Goal: Task Accomplishment & Management: Complete application form

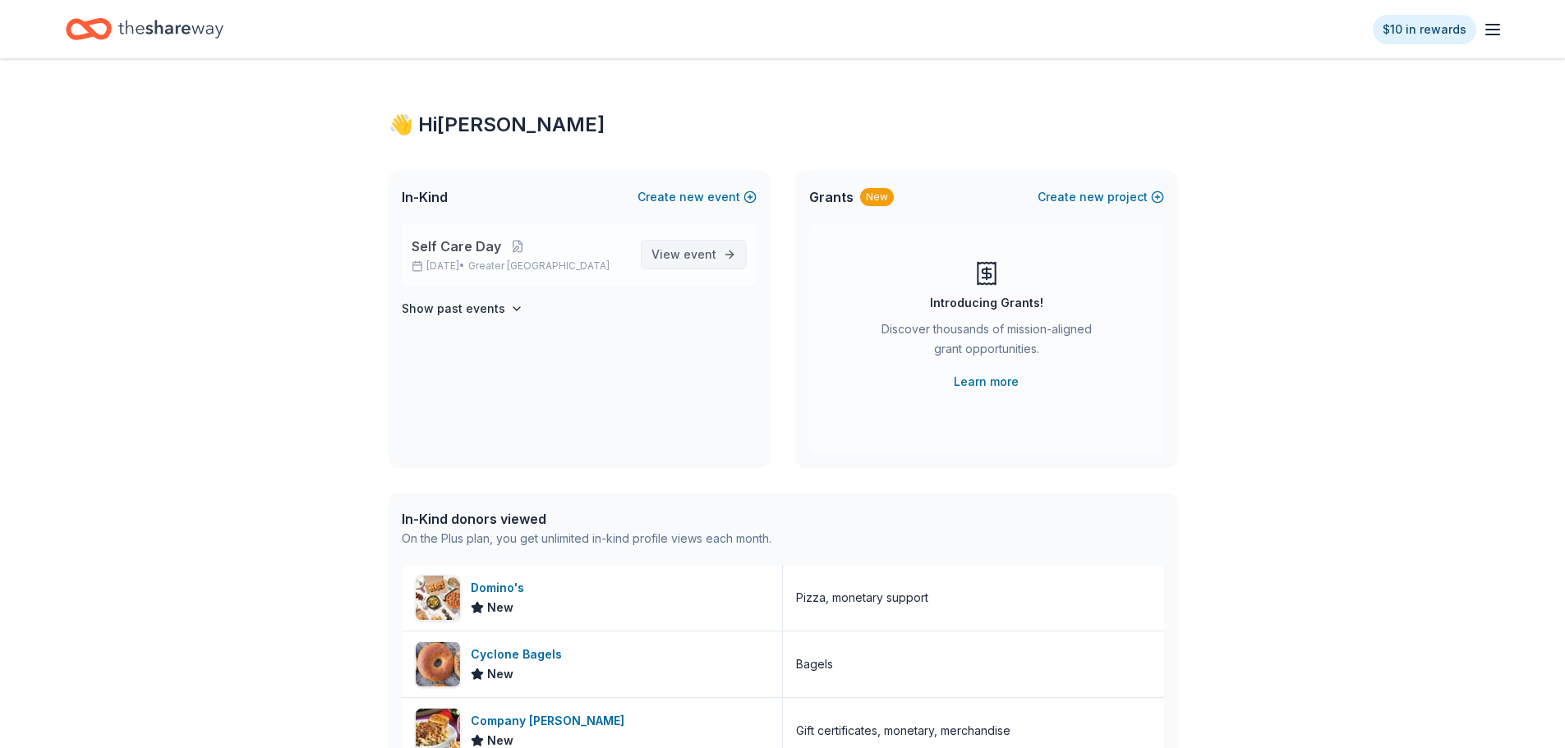
click at [733, 257] on link "View event" at bounding box center [694, 255] width 106 height 30
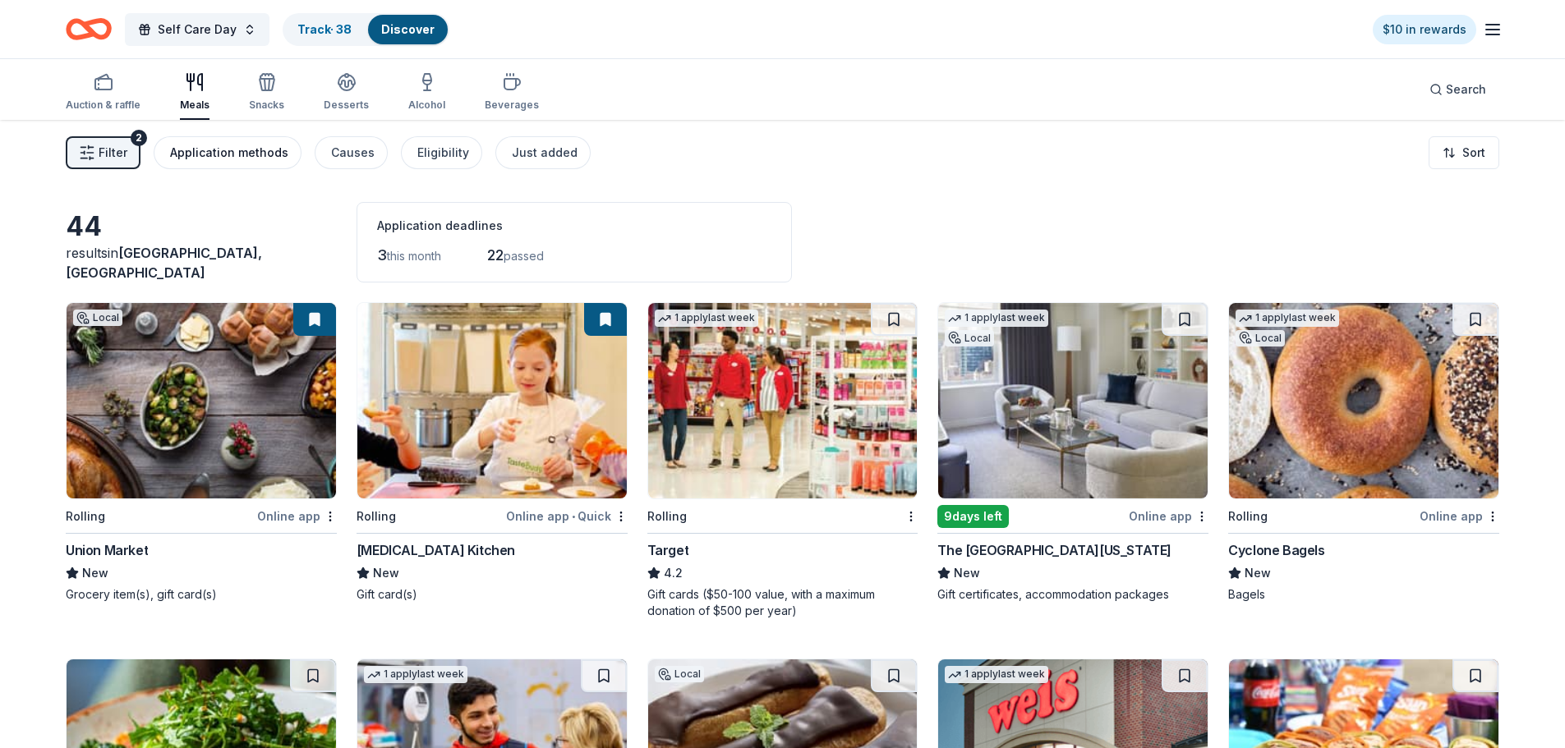
click at [283, 146] on button "Application methods" at bounding box center [228, 152] width 148 height 33
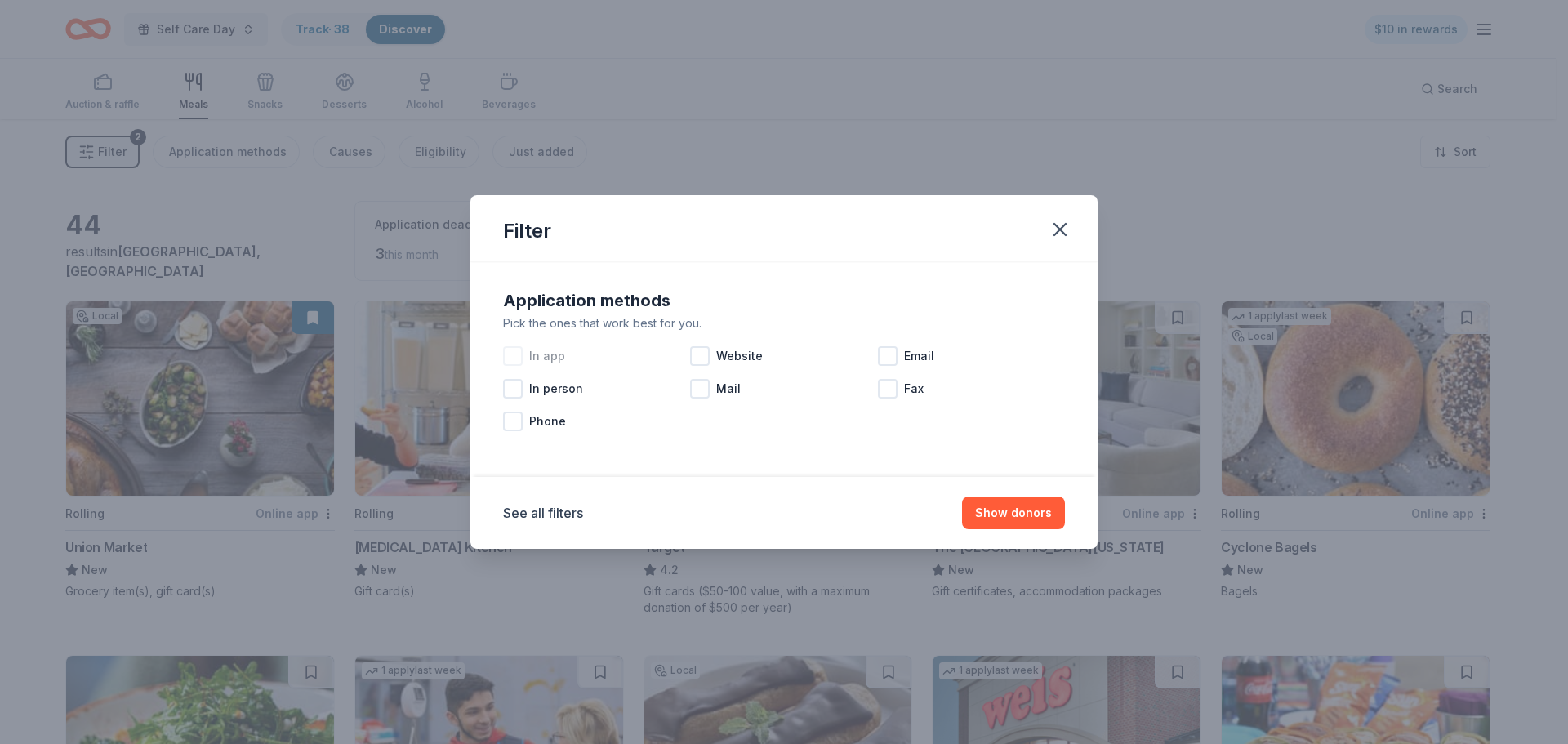
click at [513, 345] on div "In app" at bounding box center [597, 356] width 187 height 33
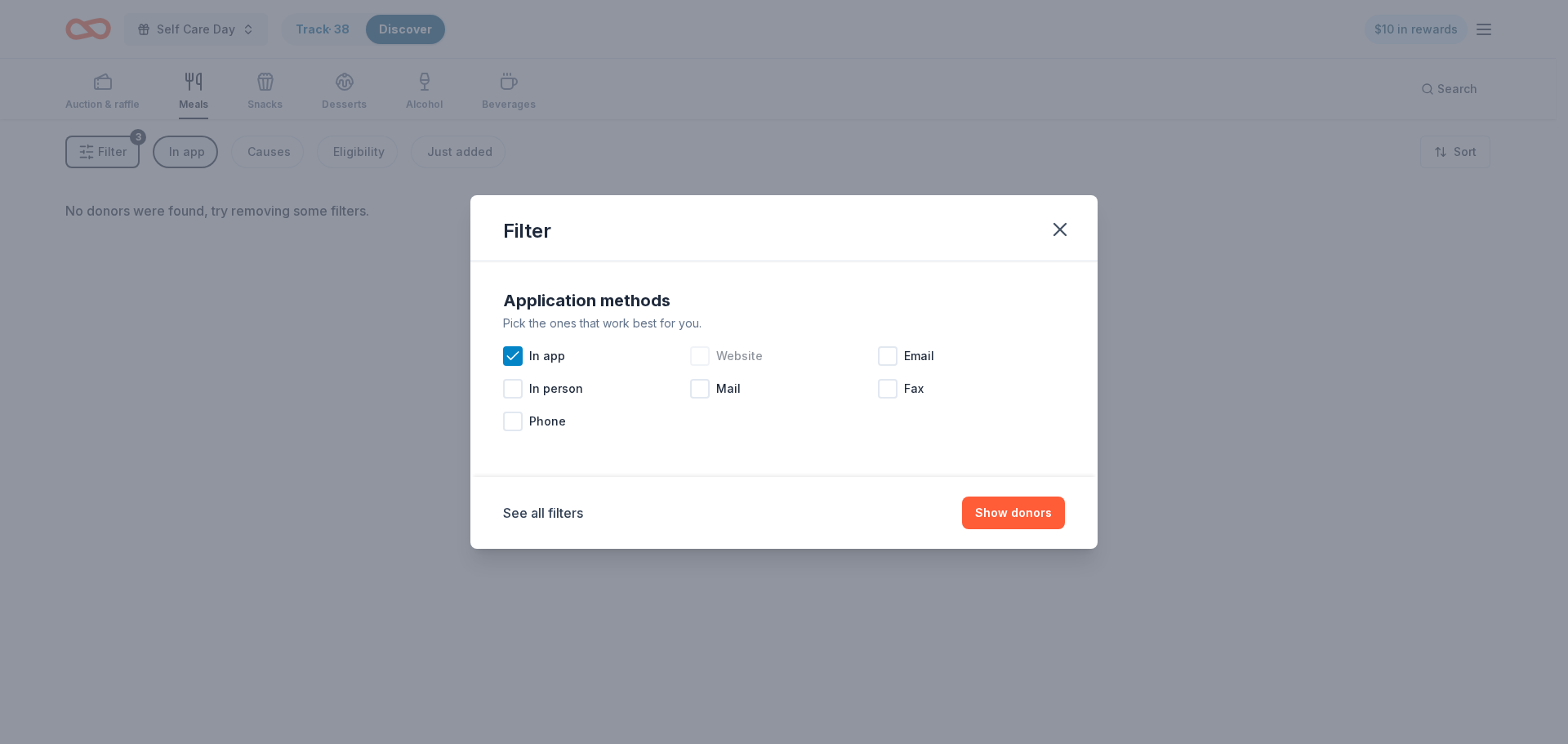
click at [701, 366] on div "Website" at bounding box center [784, 356] width 187 height 33
click at [704, 390] on div at bounding box center [700, 389] width 20 height 20
click at [893, 354] on div at bounding box center [888, 356] width 20 height 20
click at [701, 386] on icon at bounding box center [700, 389] width 16 height 16
click at [1000, 511] on button "Show donors" at bounding box center [1012, 512] width 102 height 33
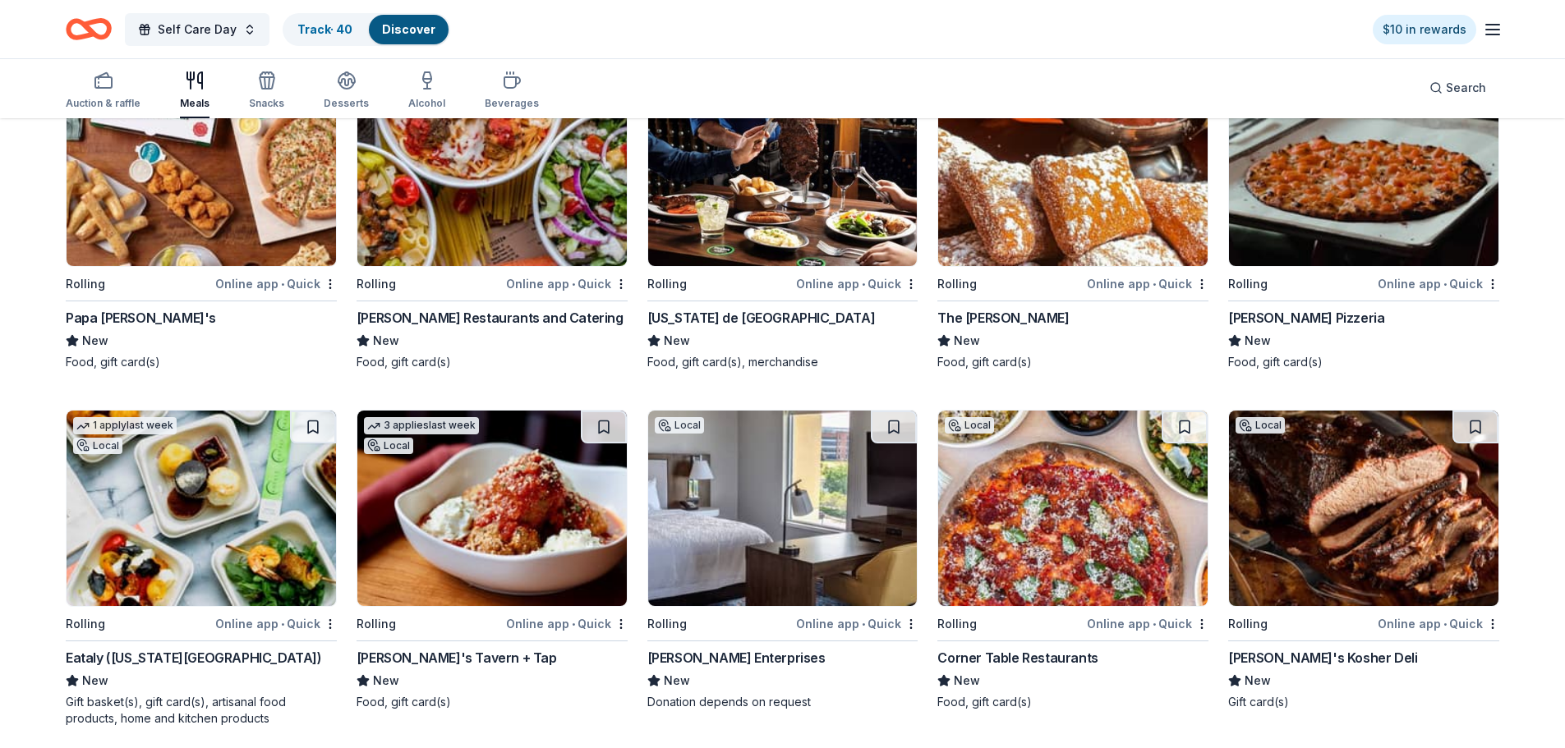
scroll to position [1264, 0]
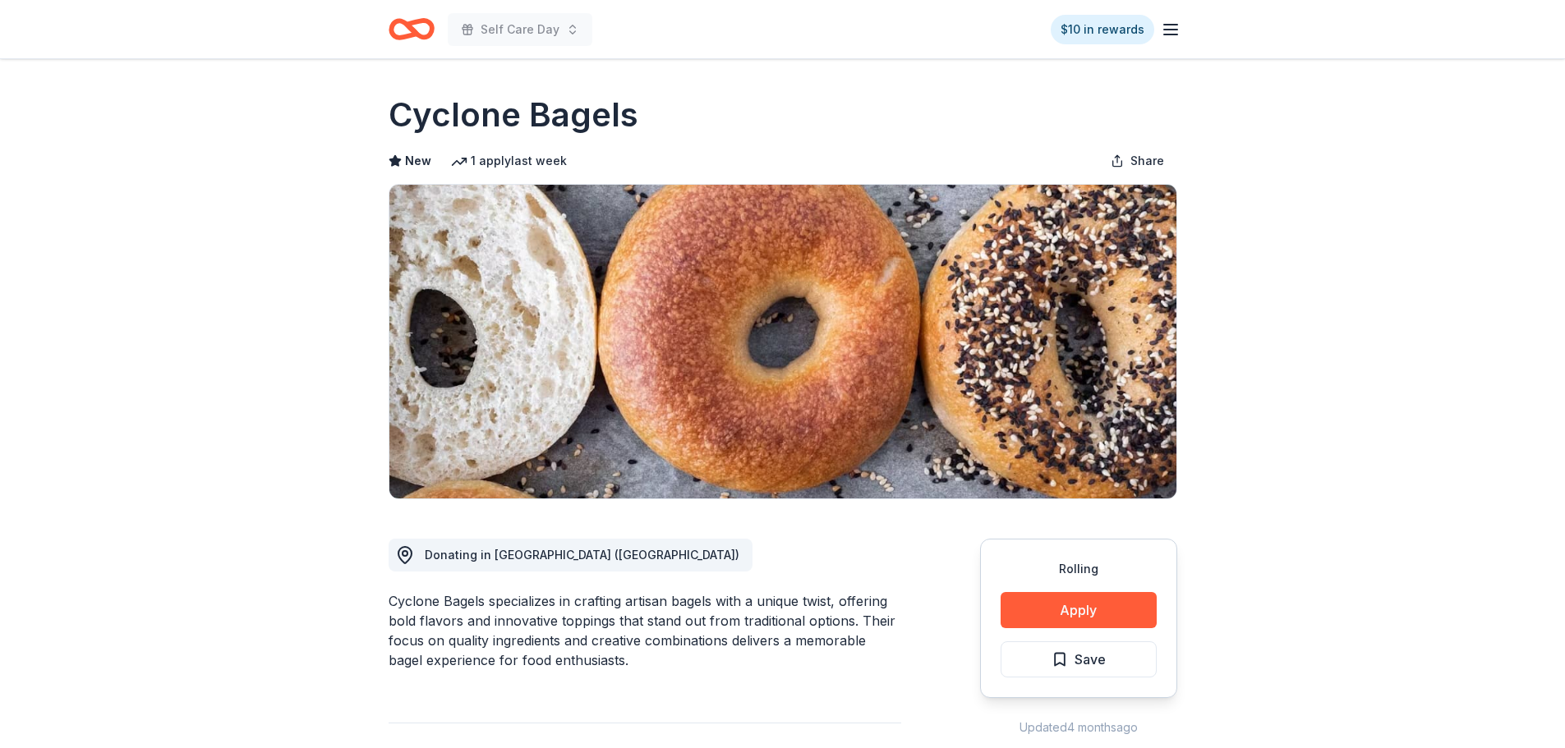
scroll to position [493, 0]
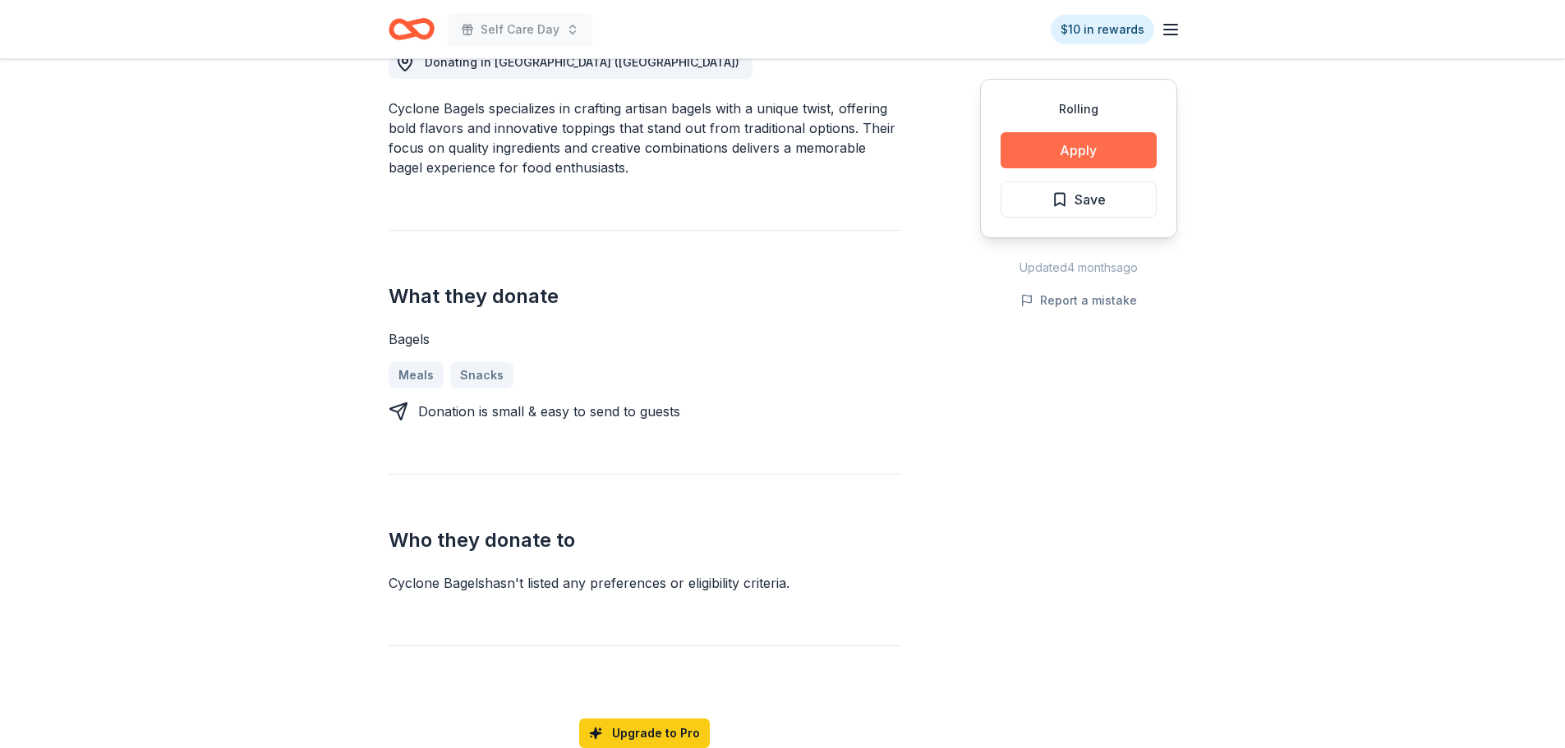
click at [1054, 153] on button "Apply" at bounding box center [1078, 150] width 156 height 36
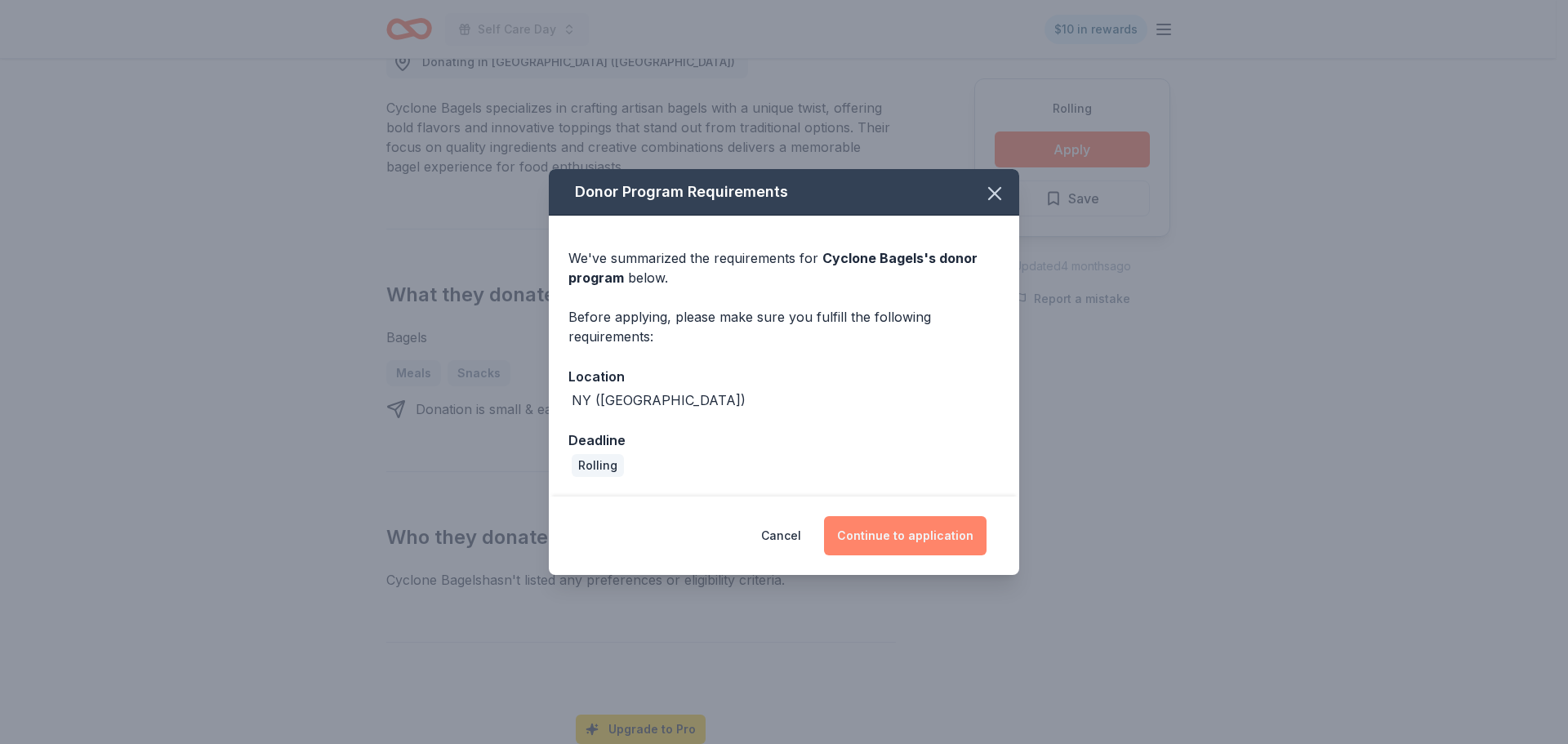
click at [930, 535] on button "Continue to application" at bounding box center [905, 535] width 162 height 39
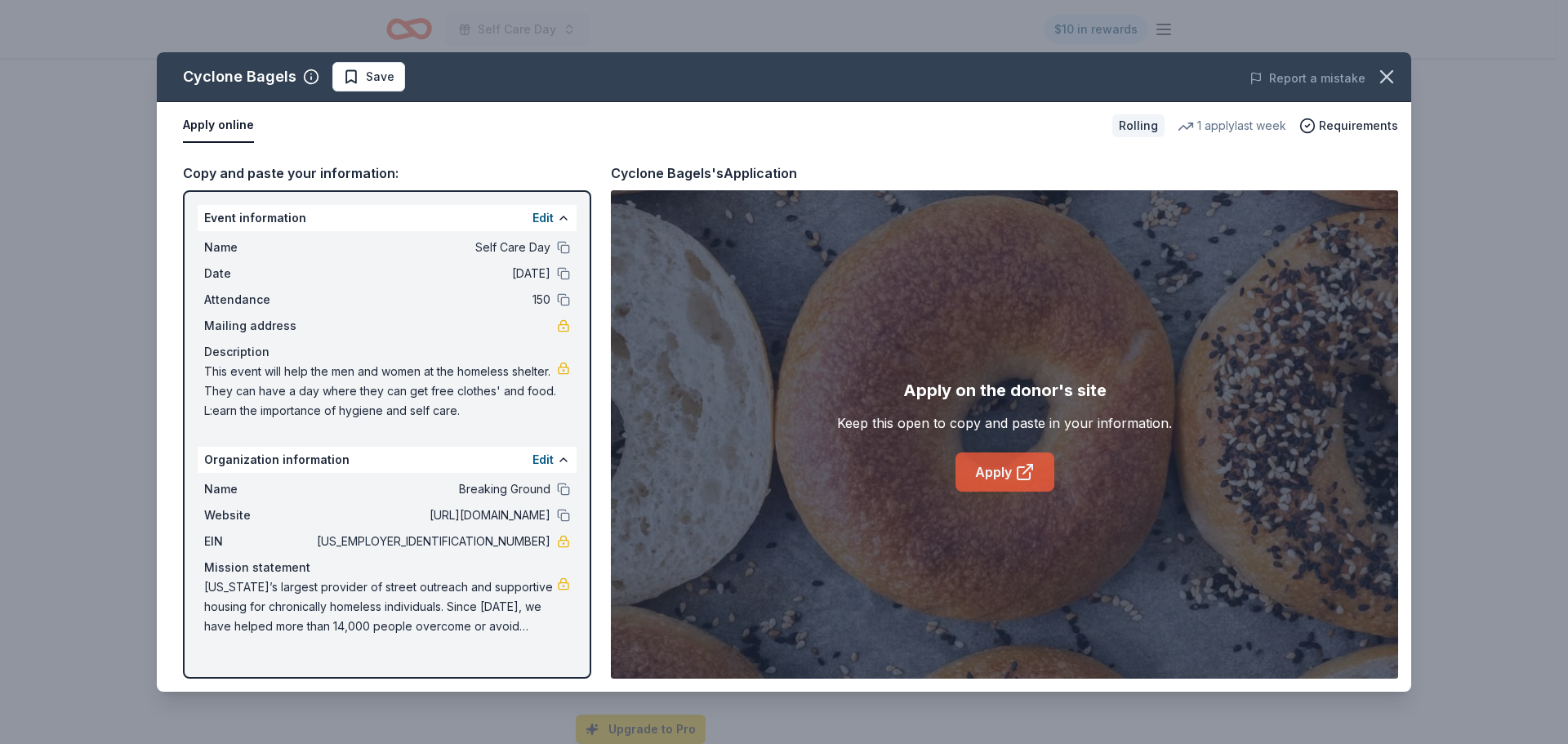
click at [1011, 471] on link "Apply" at bounding box center [1004, 471] width 98 height 39
click at [1378, 71] on icon "button" at bounding box center [1386, 77] width 23 height 23
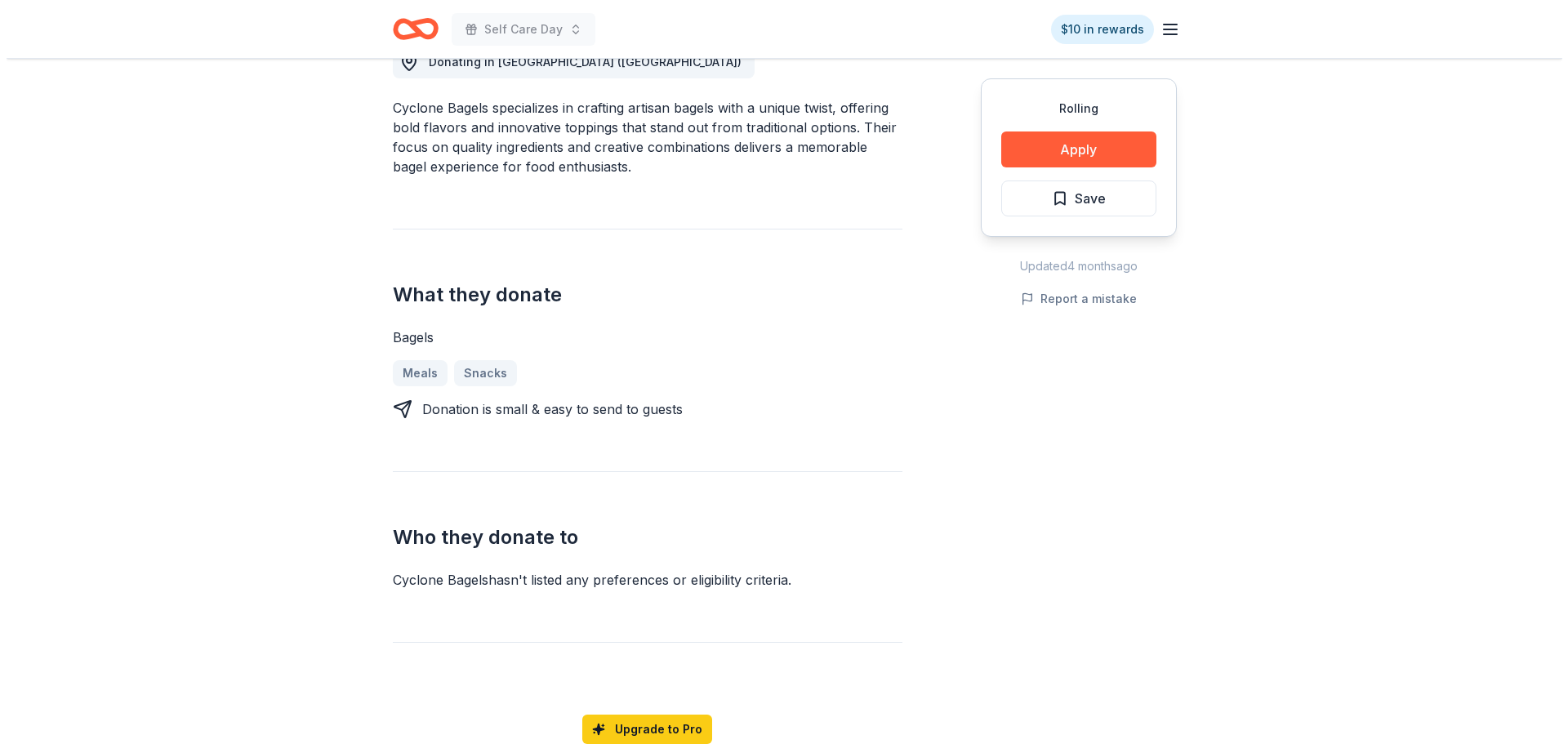
scroll to position [245, 0]
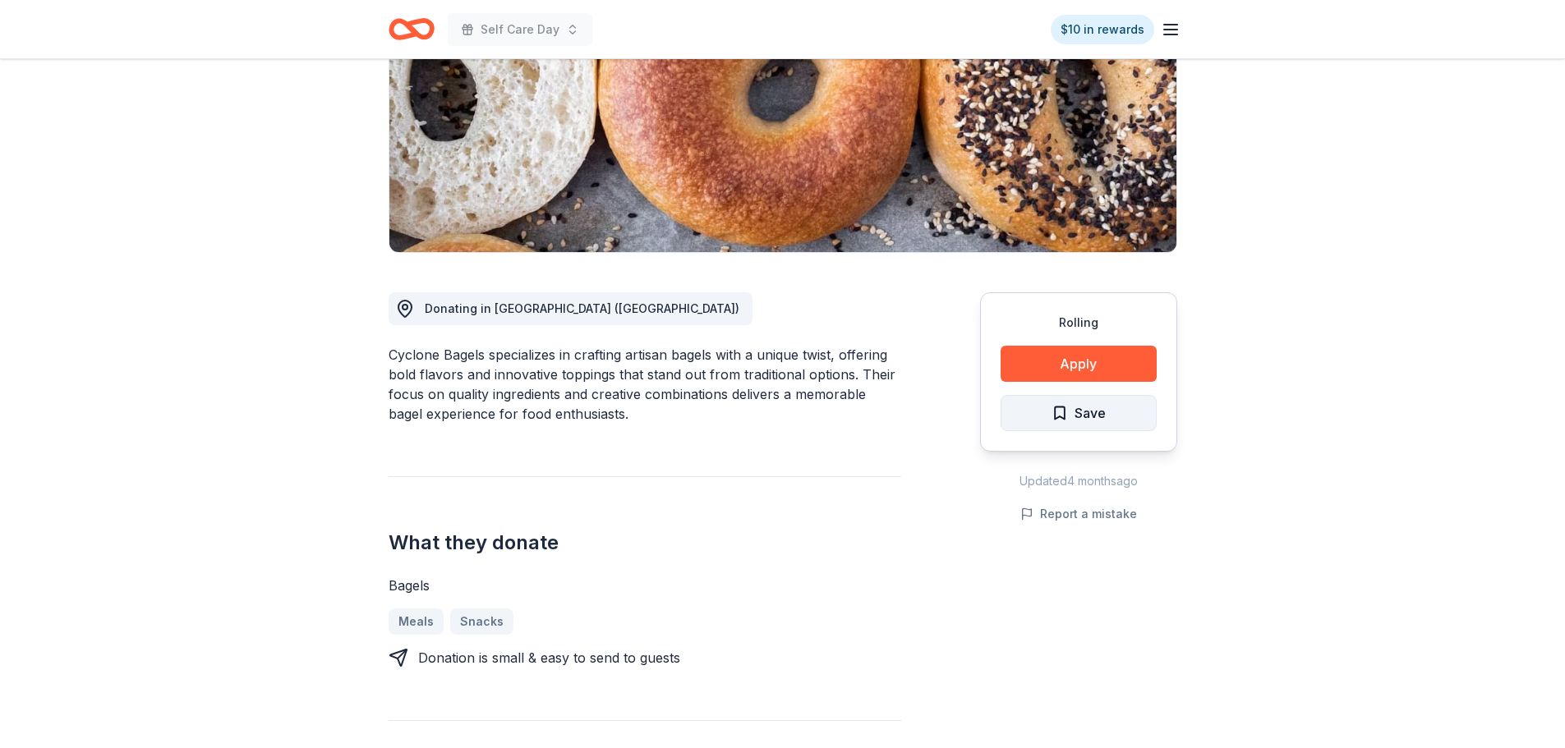
click at [1060, 407] on span "Save" at bounding box center [1078, 412] width 54 height 21
click at [1114, 415] on html "Self Care Day $10 in rewards Rolling Share Cyclone Bagels New 1 apply last week…" at bounding box center [782, 128] width 1565 height 748
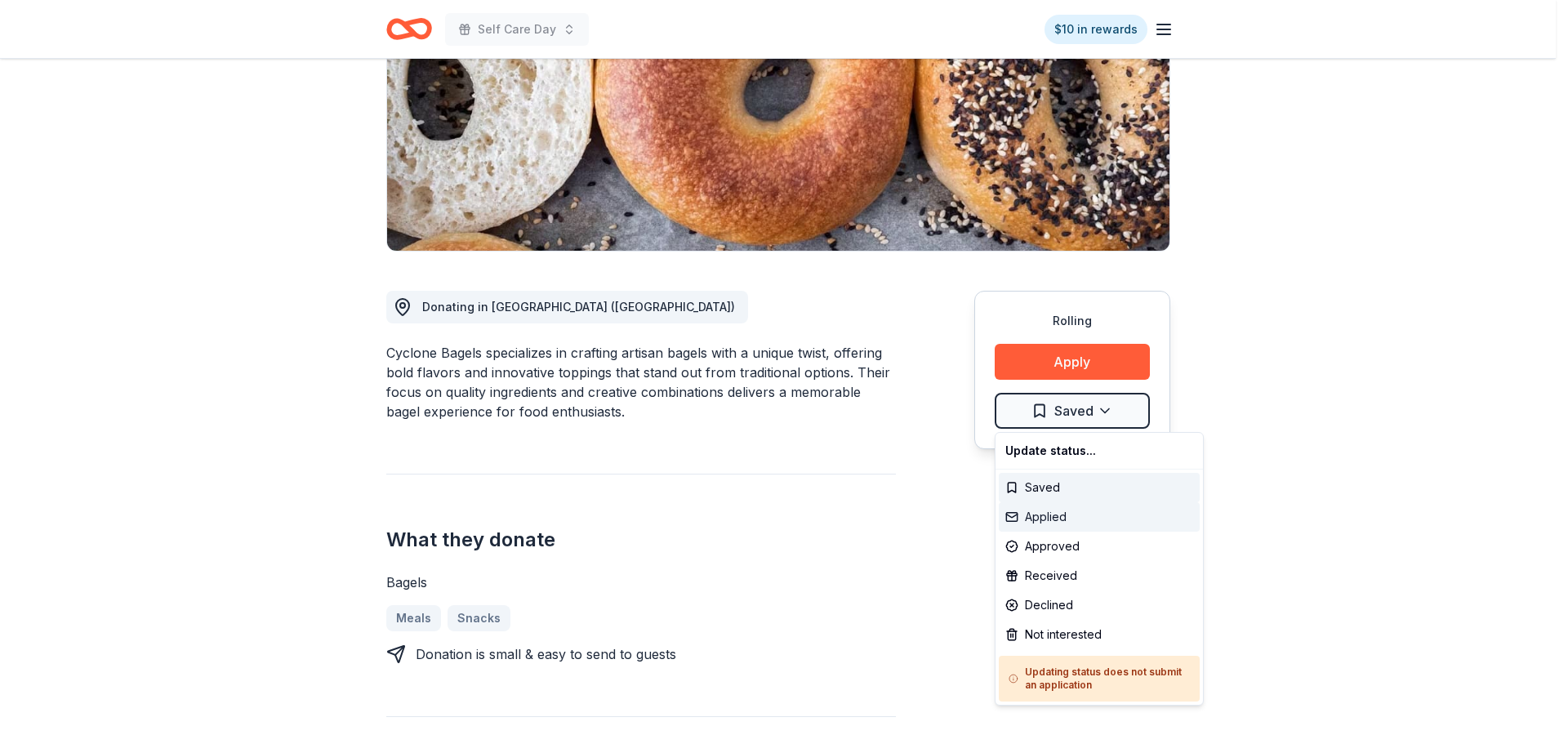
click at [1076, 513] on div "Applied" at bounding box center [1099, 517] width 201 height 30
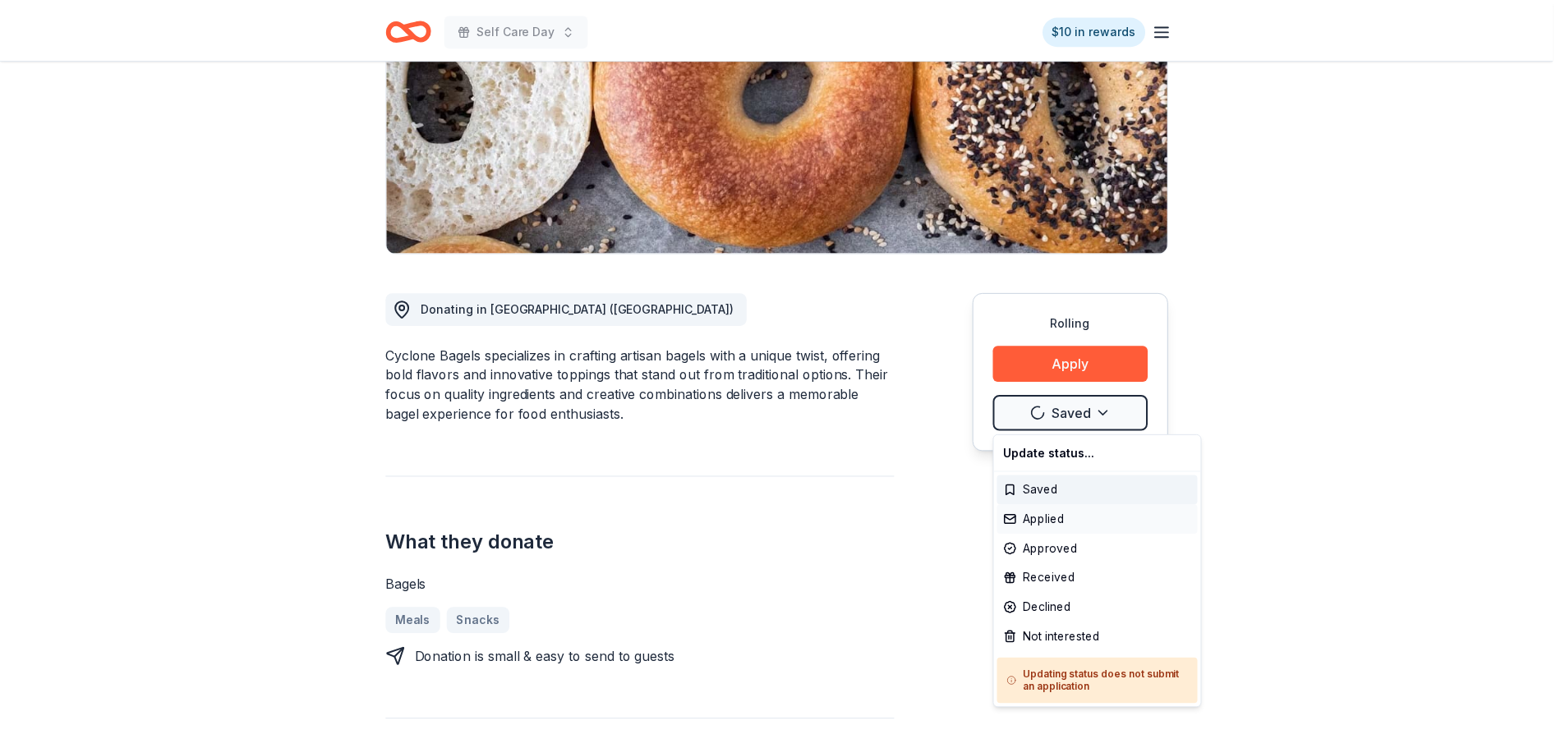
scroll to position [0, 0]
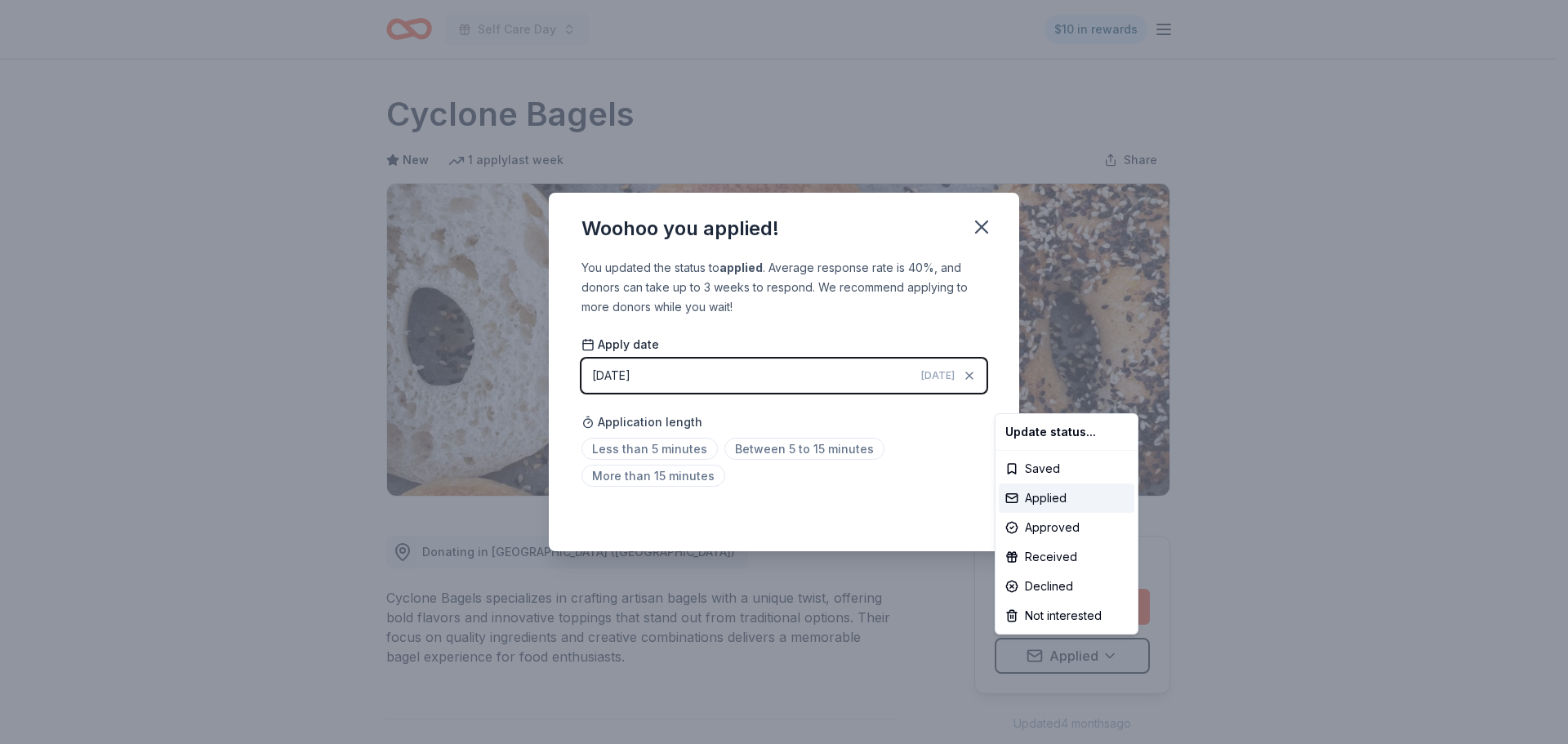
click at [961, 517] on html "Self Care Day $10 in rewards Rolling Share Cyclone Bagels New 1 apply last week…" at bounding box center [784, 372] width 1568 height 744
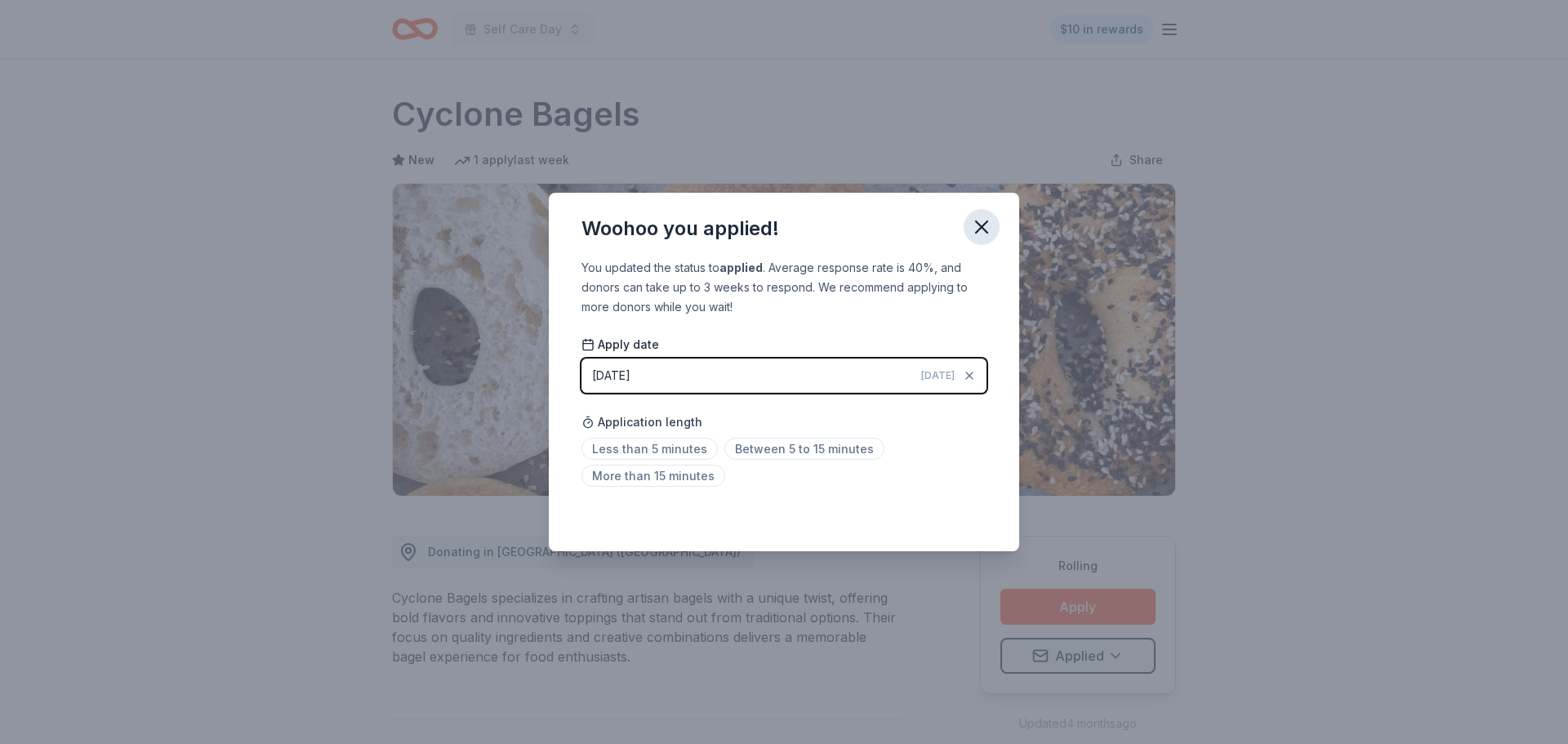
click at [988, 223] on icon "button" at bounding box center [981, 227] width 23 height 23
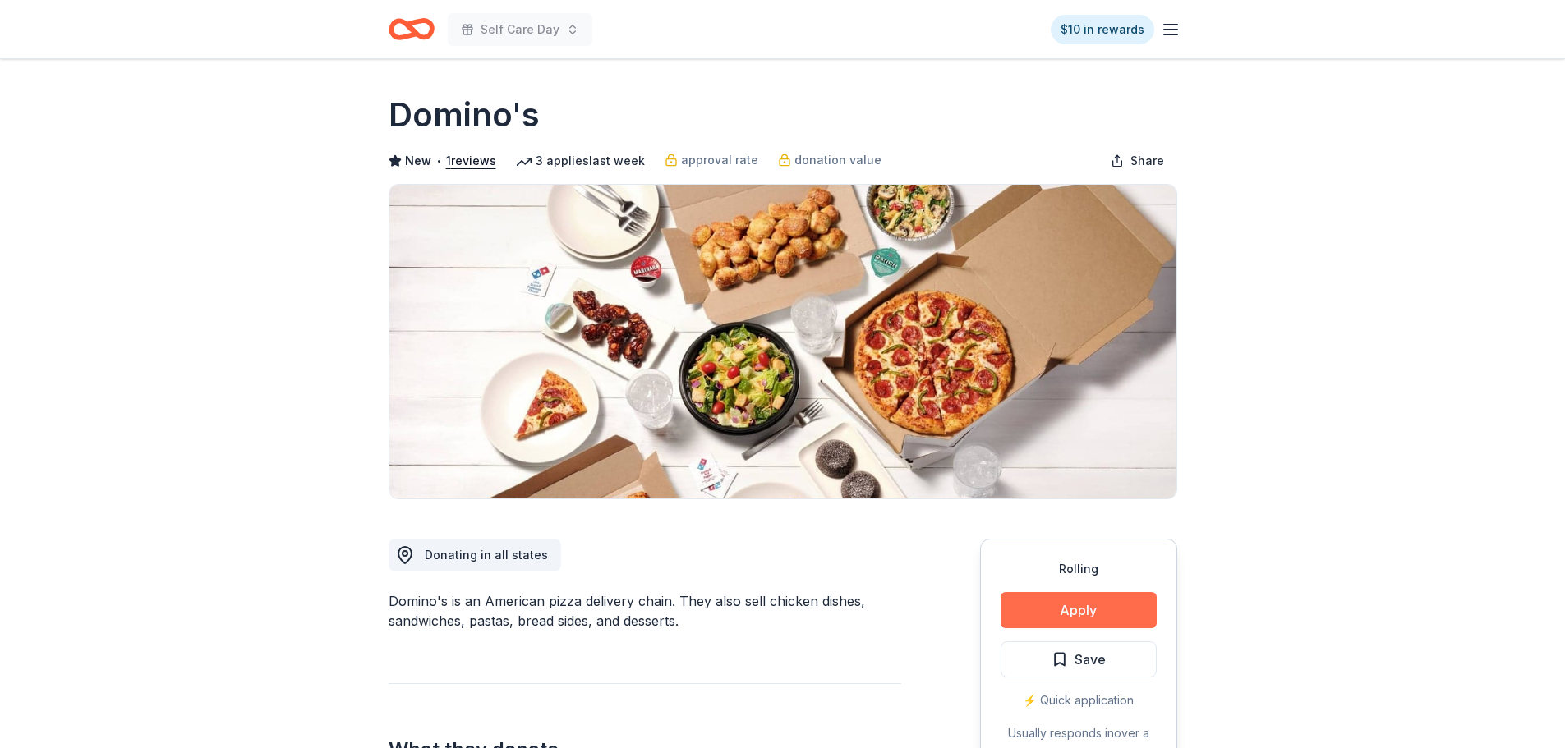
click at [1107, 604] on button "Apply" at bounding box center [1078, 610] width 156 height 36
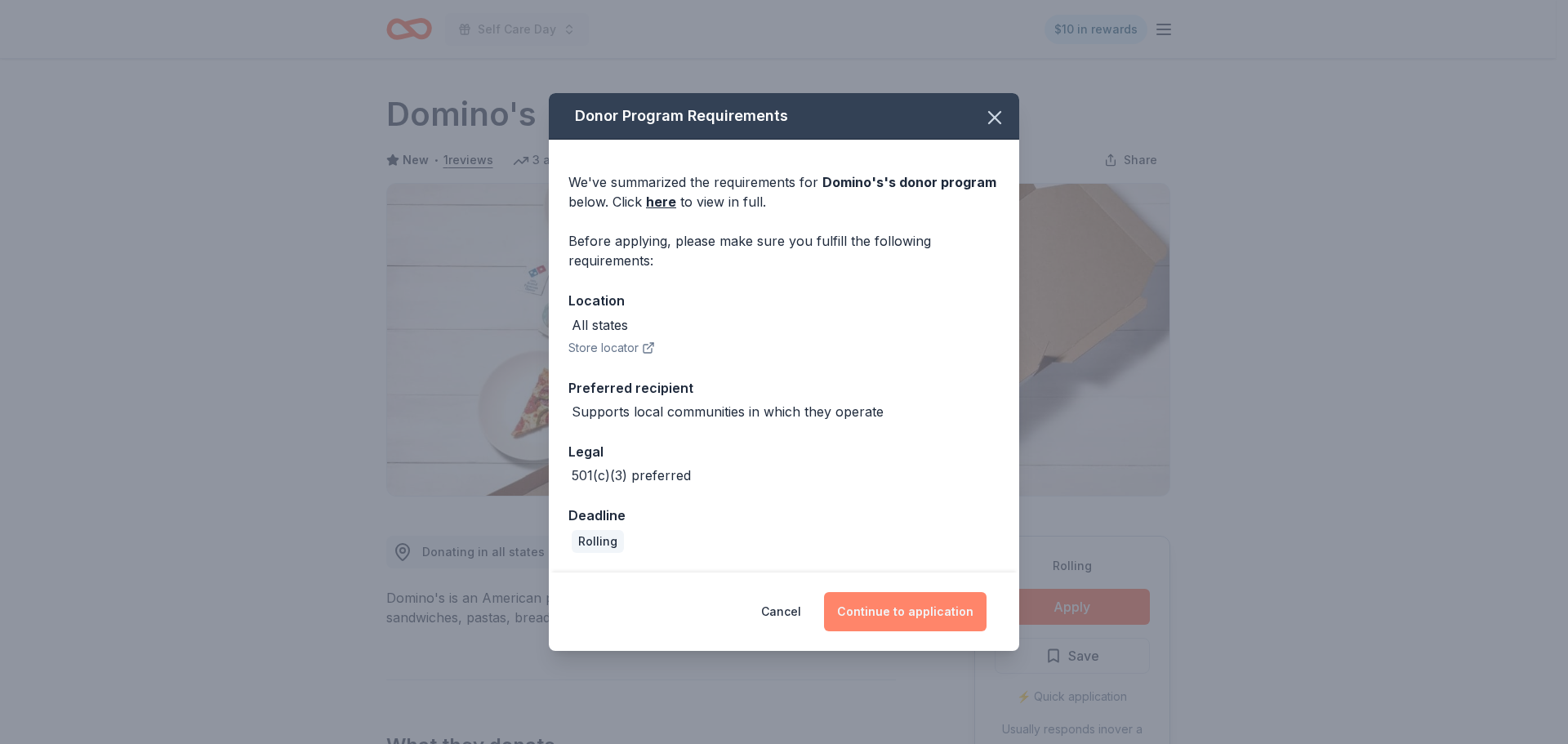
click at [875, 620] on button "Continue to application" at bounding box center [905, 611] width 162 height 39
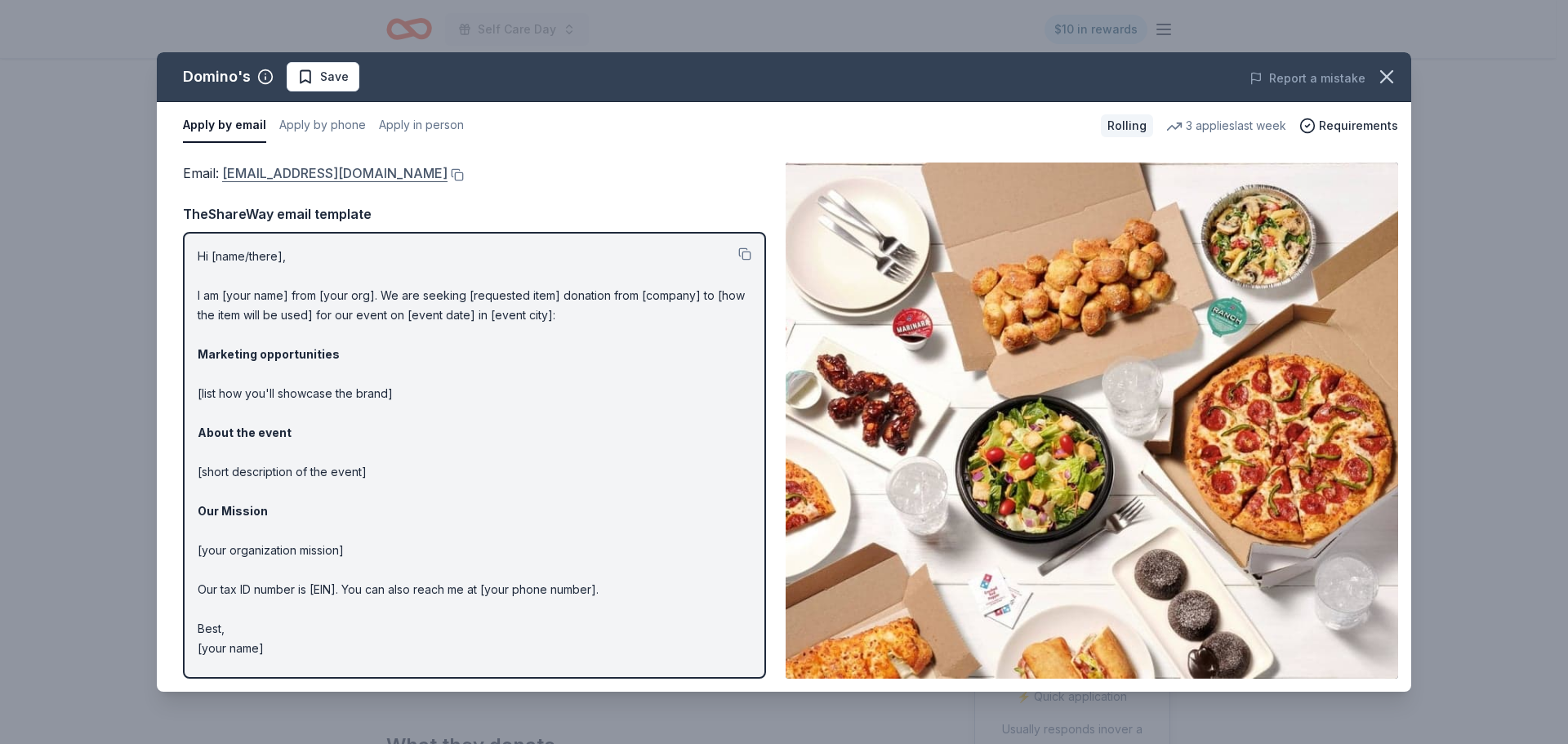
drag, startPoint x: 222, startPoint y: 173, endPoint x: 327, endPoint y: 173, distance: 105.0
click at [327, 173] on span "Email : communitygiving@dominos.com" at bounding box center [315, 173] width 264 height 16
drag, startPoint x: 354, startPoint y: 176, endPoint x: 560, endPoint y: 153, distance: 207.3
click at [560, 153] on div "Email : communitygiving@dominos.com Email : communitygiving@dominos.com TheShar…" at bounding box center [784, 420] width 1255 height 542
click at [447, 179] on button at bounding box center [455, 174] width 16 height 13
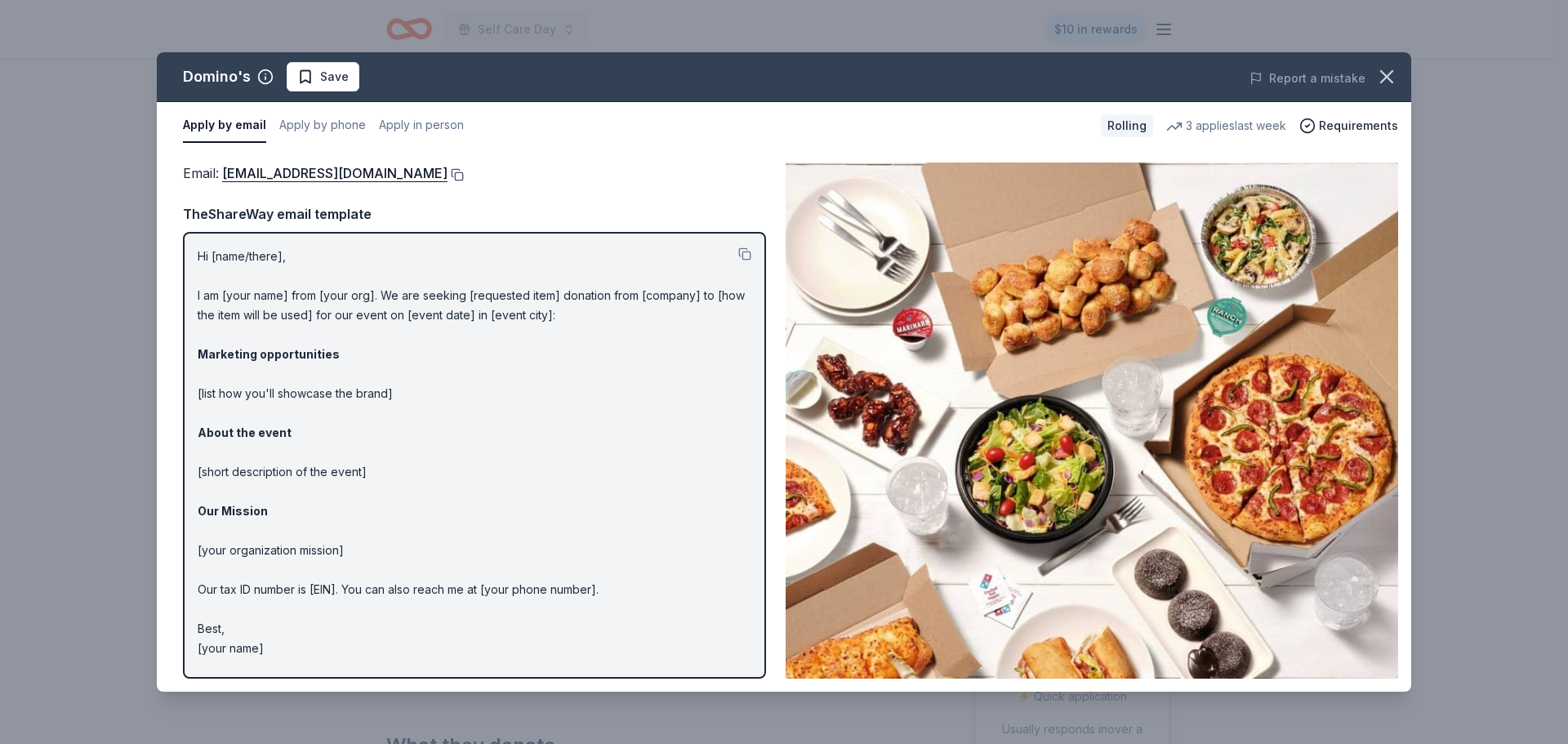
click at [447, 168] on button at bounding box center [455, 174] width 16 height 13
click at [339, 75] on span "Save" at bounding box center [334, 77] width 29 height 20
click at [376, 82] on html "Self Care Day $10 in rewards Rolling Share Domino's New • 1 reviews 3 applies l…" at bounding box center [784, 372] width 1568 height 744
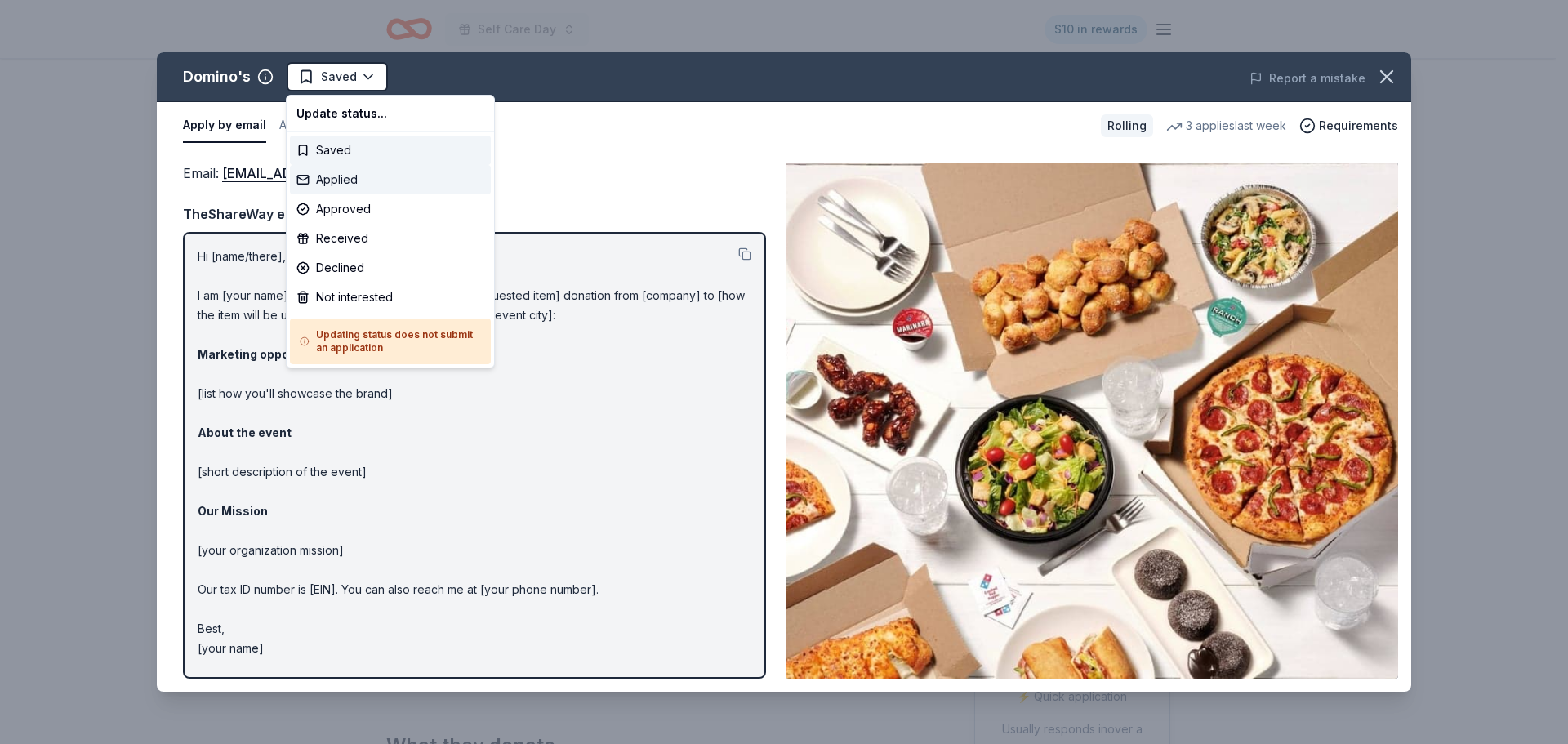
click at [378, 176] on div "Applied" at bounding box center [391, 180] width 201 height 30
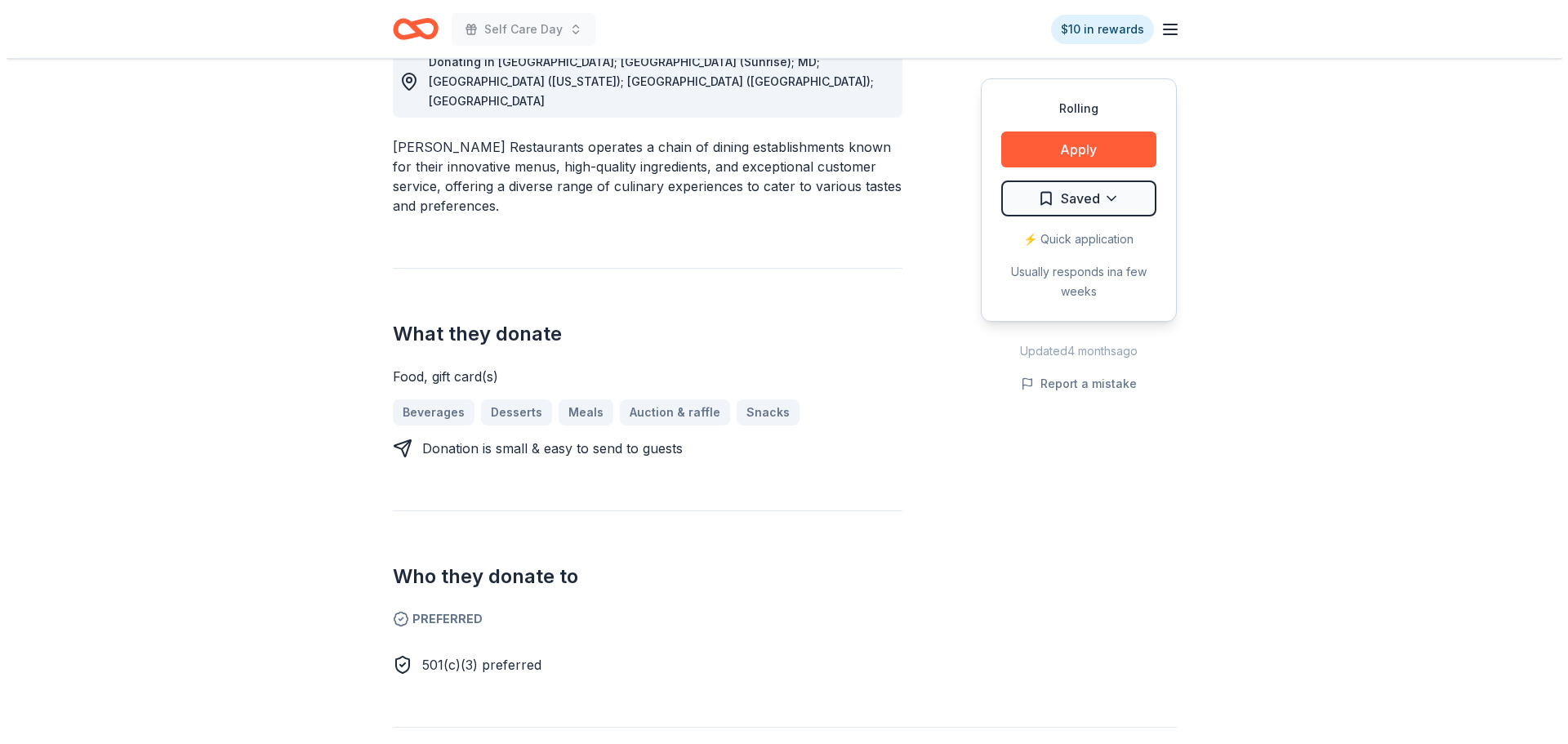
scroll to position [163, 0]
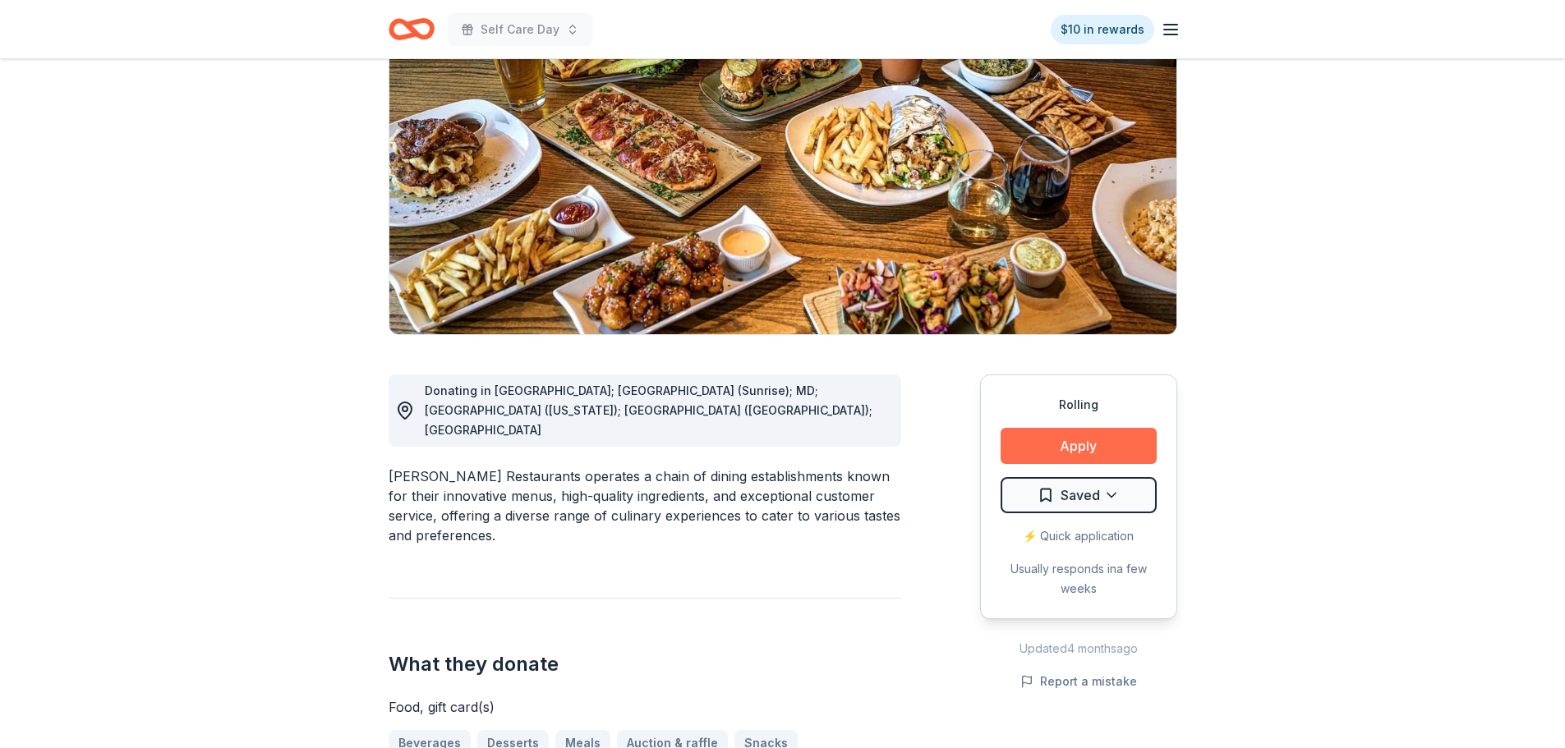
click at [1079, 463] on button "Apply" at bounding box center [1078, 446] width 156 height 36
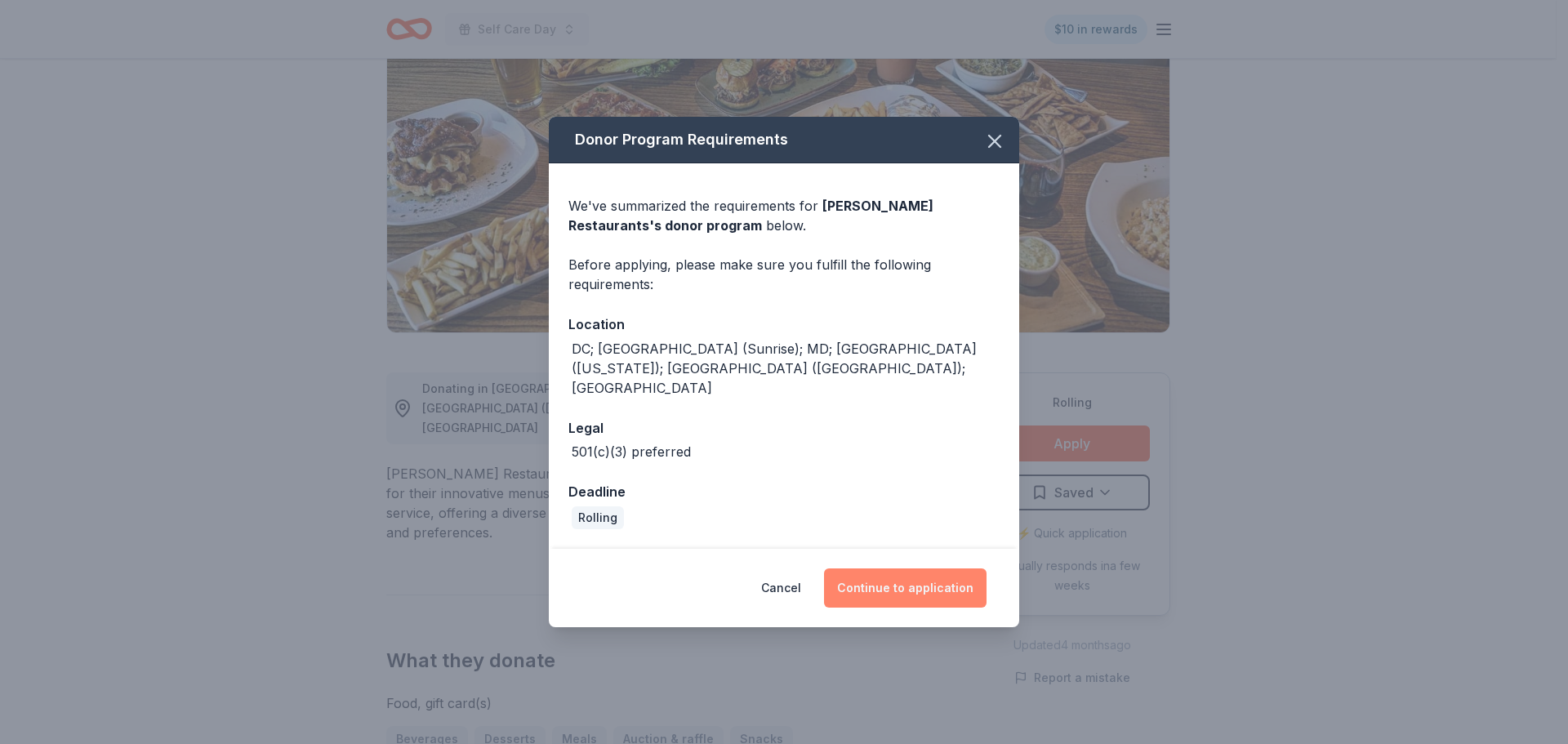
click at [902, 569] on button "Continue to application" at bounding box center [905, 588] width 162 height 39
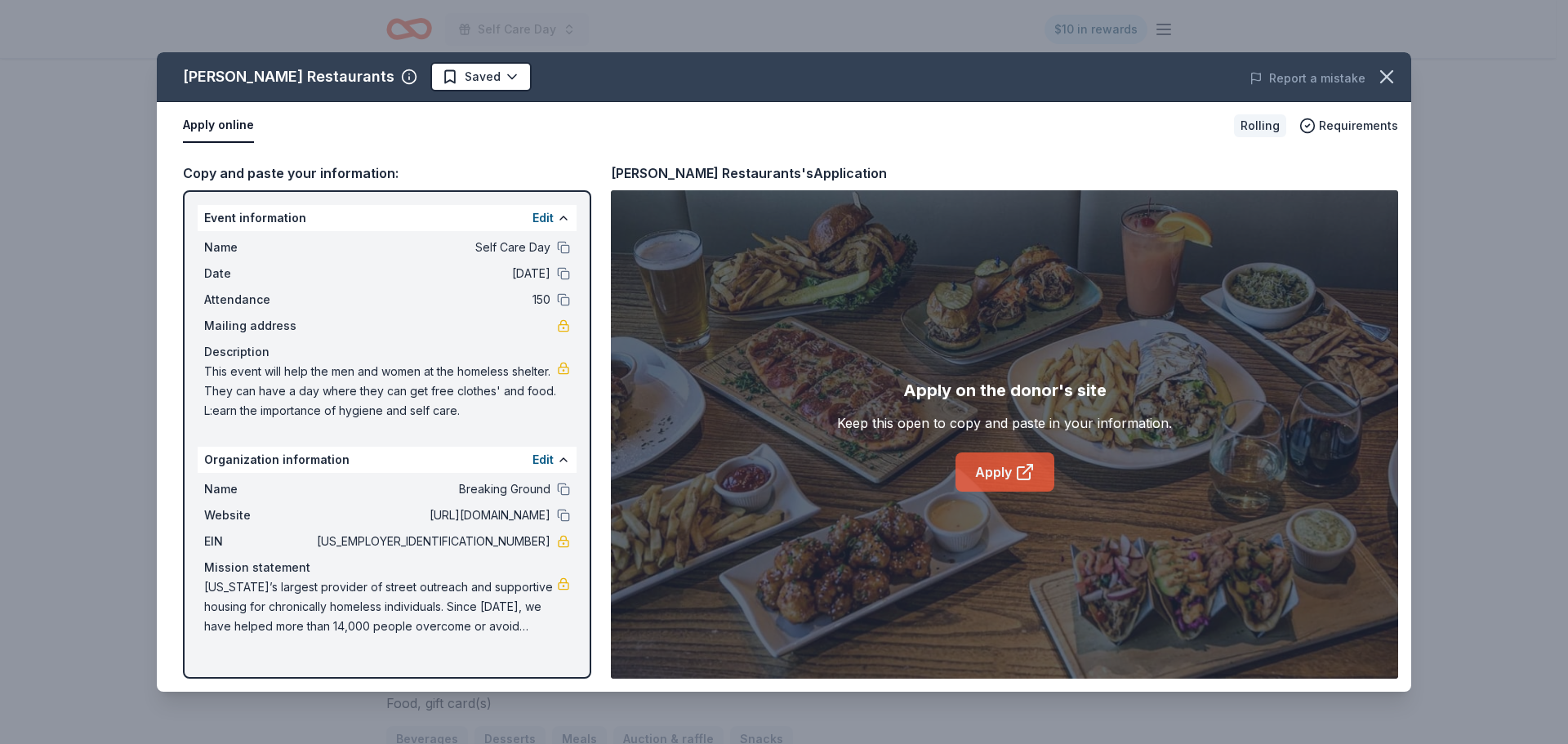
click at [996, 467] on link "Apply" at bounding box center [1004, 471] width 98 height 39
click at [401, 79] on icon "button" at bounding box center [409, 77] width 16 height 16
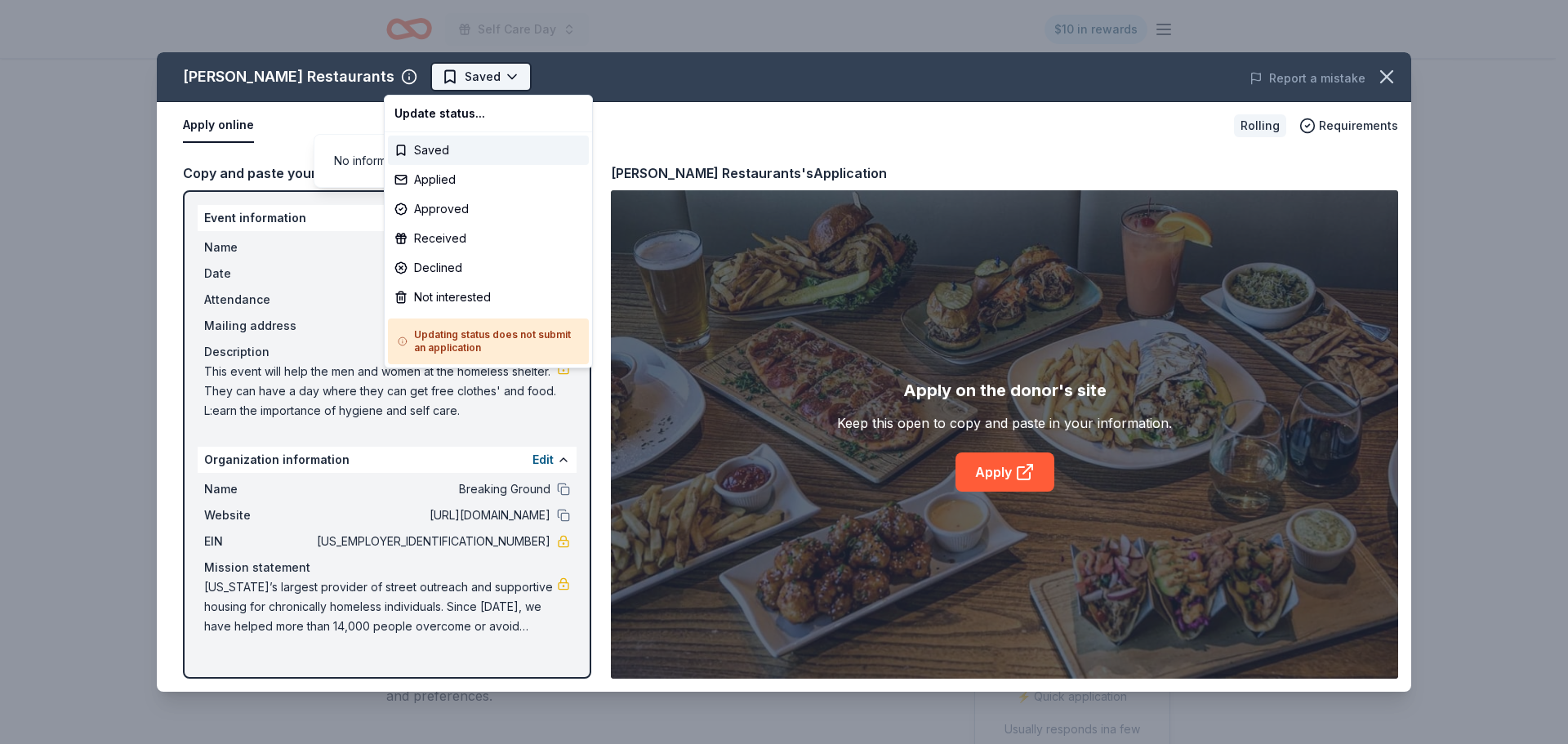
click at [396, 78] on html "Self Care Day $10 in rewards Rolling Share Thompson Restaurants New approval ra…" at bounding box center [784, 372] width 1568 height 744
click at [422, 146] on div "Saved" at bounding box center [488, 150] width 201 height 30
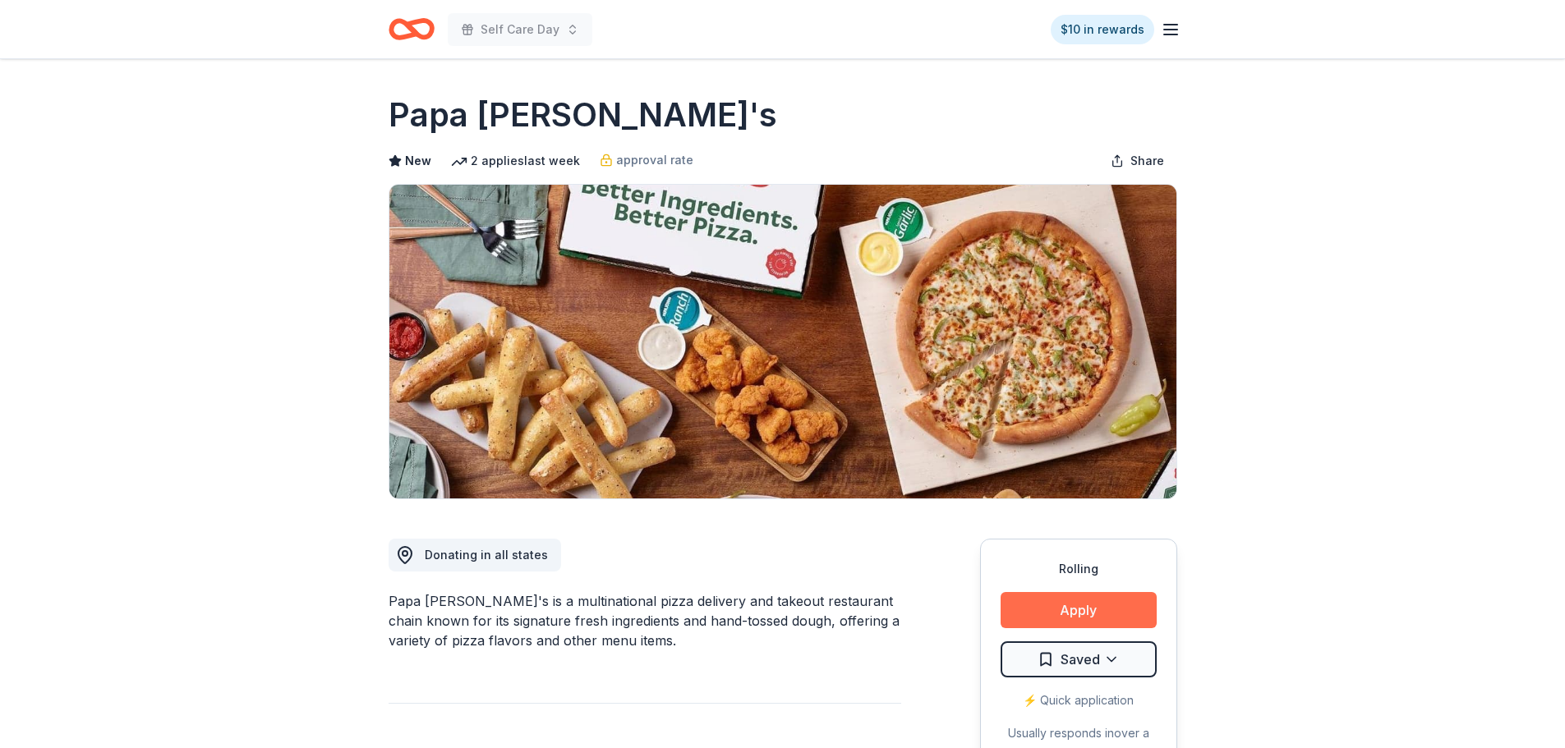
click at [1087, 606] on button "Apply" at bounding box center [1078, 610] width 156 height 36
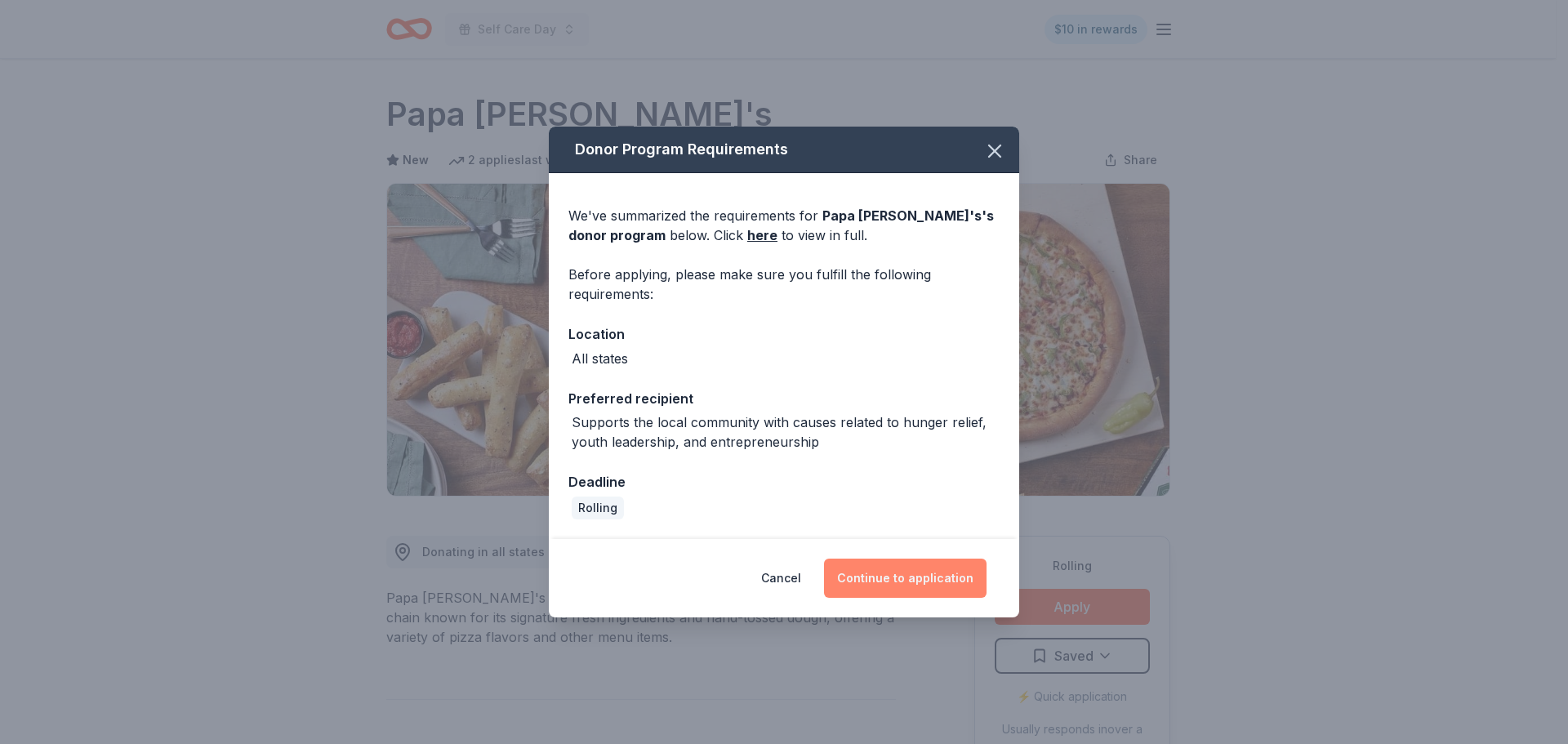
click at [908, 563] on button "Continue to application" at bounding box center [905, 578] width 162 height 39
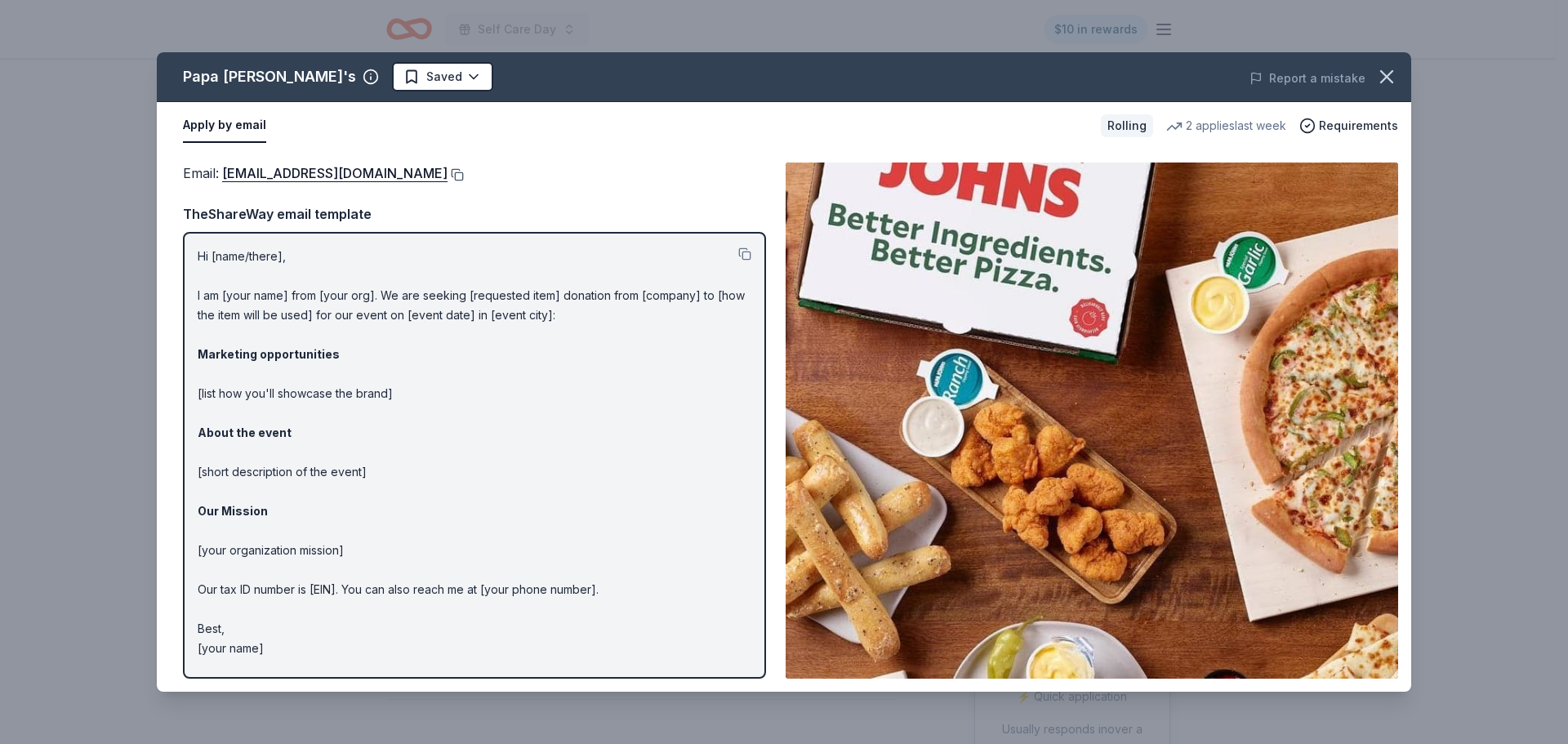
click at [447, 173] on button at bounding box center [455, 174] width 16 height 13
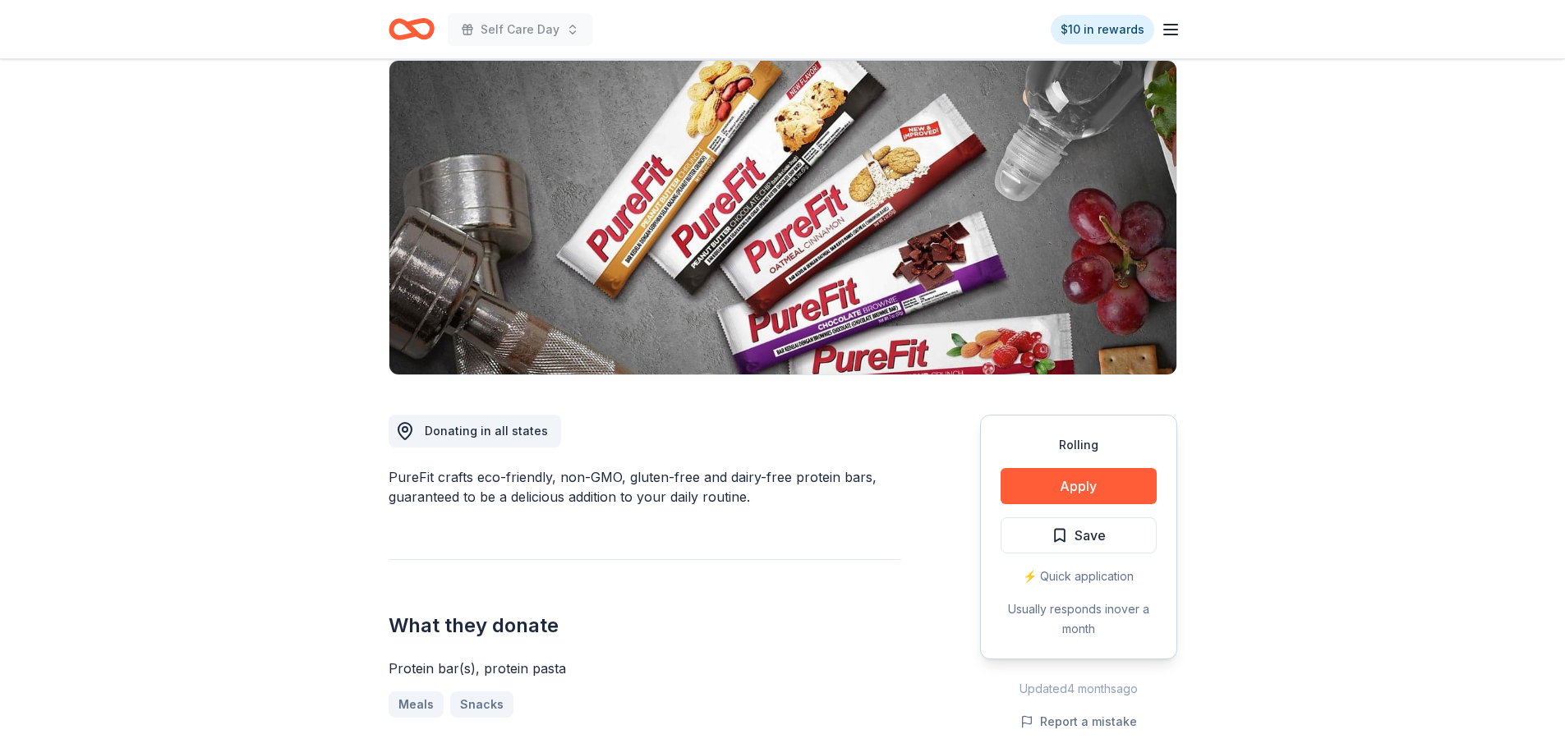
scroll to position [329, 0]
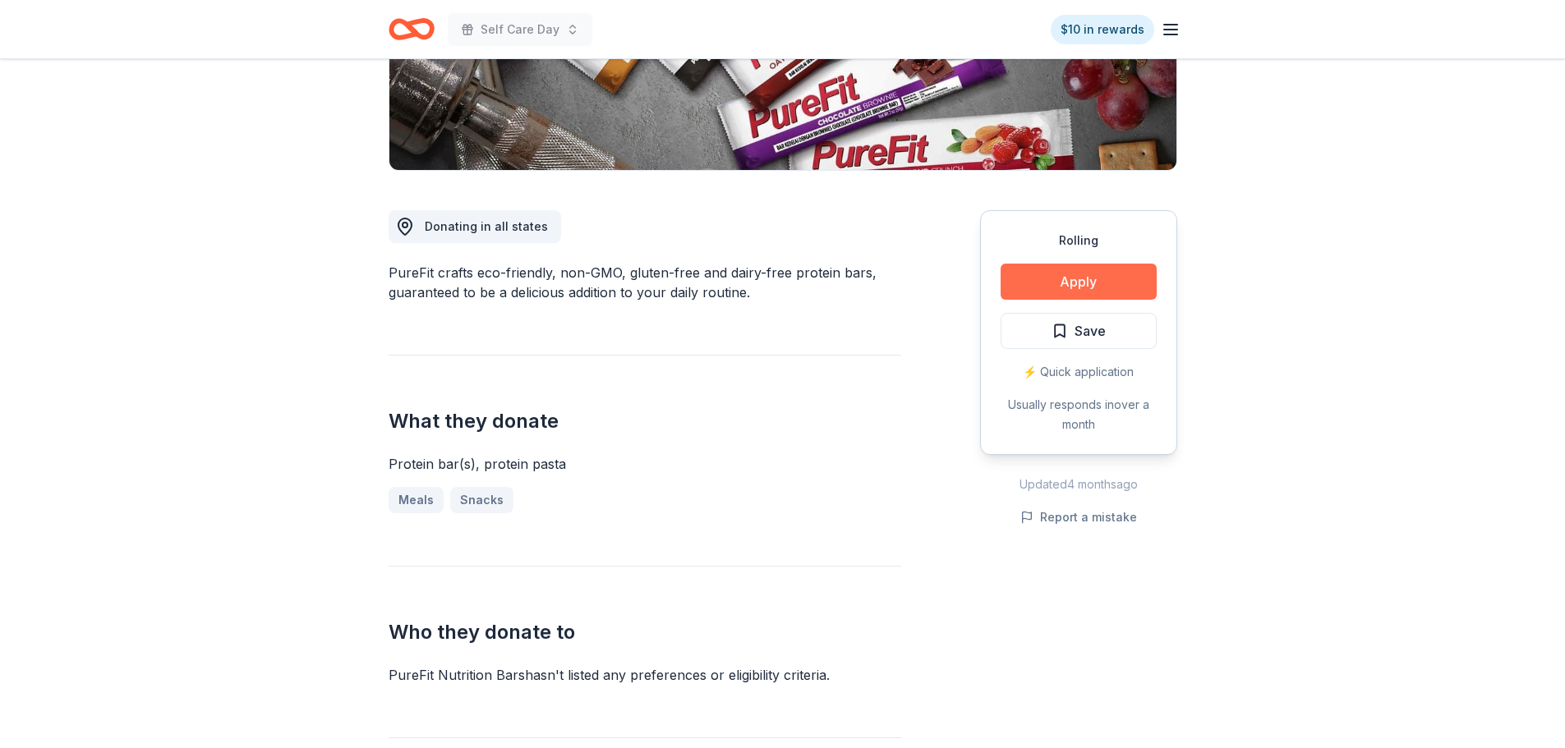
click at [1027, 285] on button "Apply" at bounding box center [1078, 282] width 156 height 36
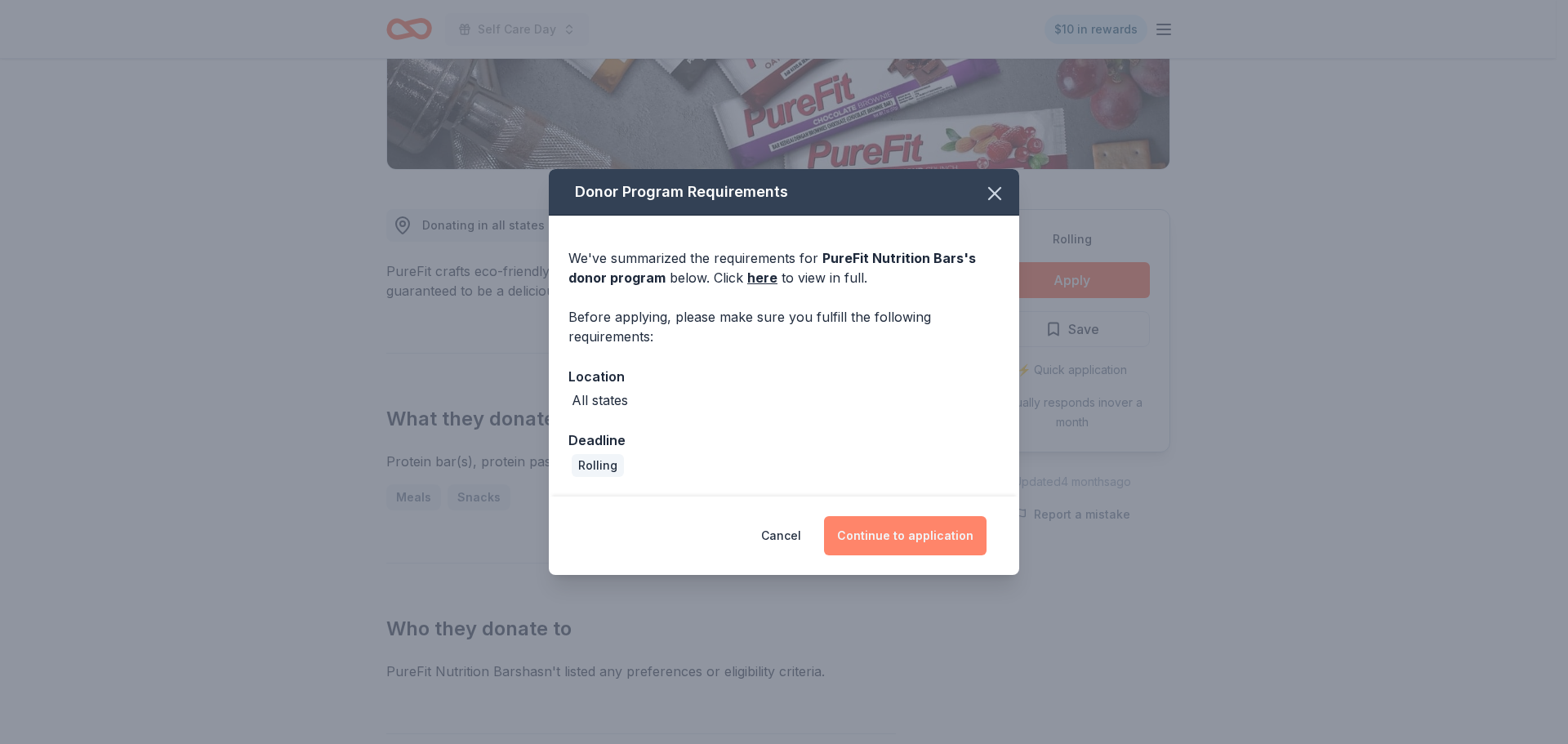
click at [867, 549] on button "Continue to application" at bounding box center [905, 535] width 162 height 39
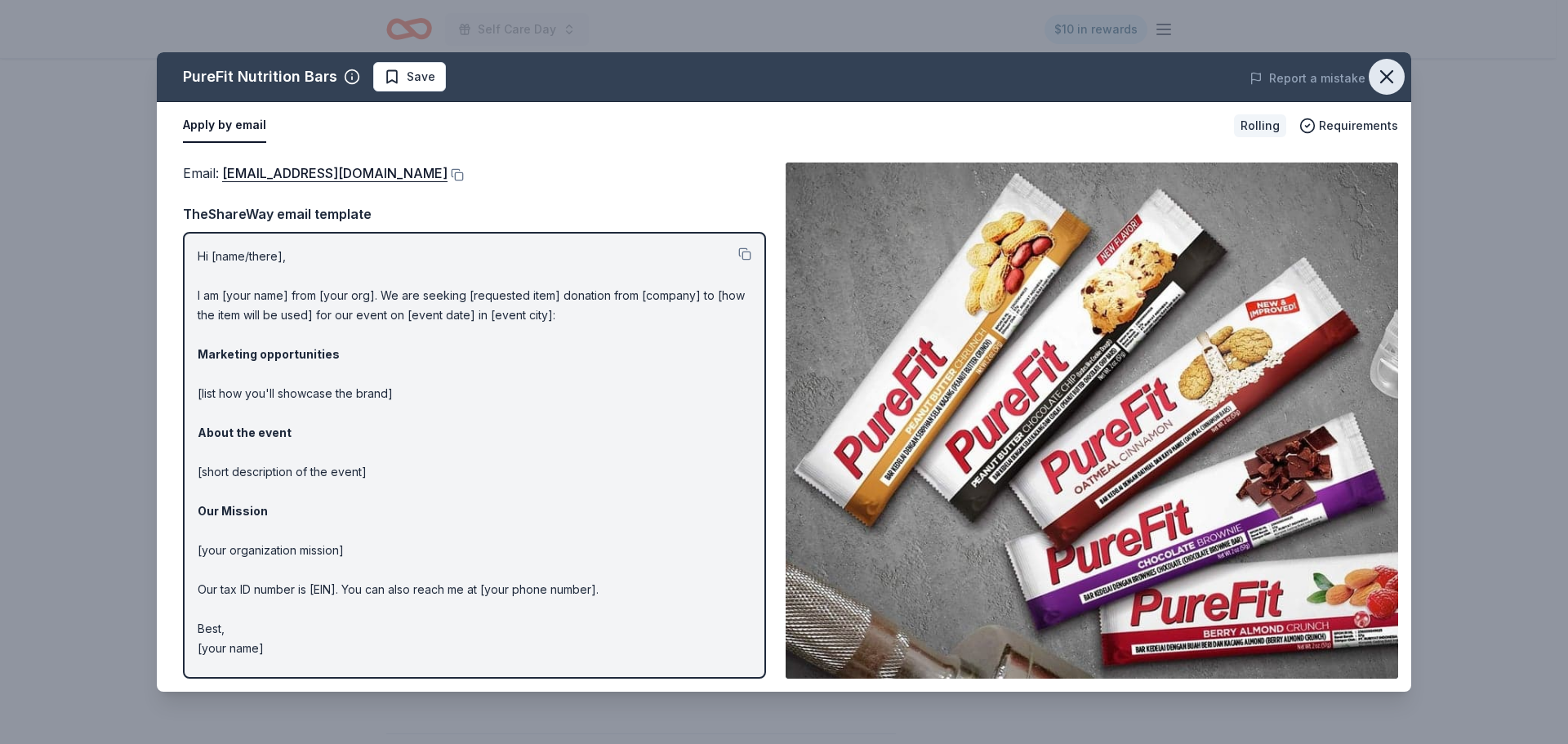
click at [1388, 86] on icon "button" at bounding box center [1386, 77] width 23 height 23
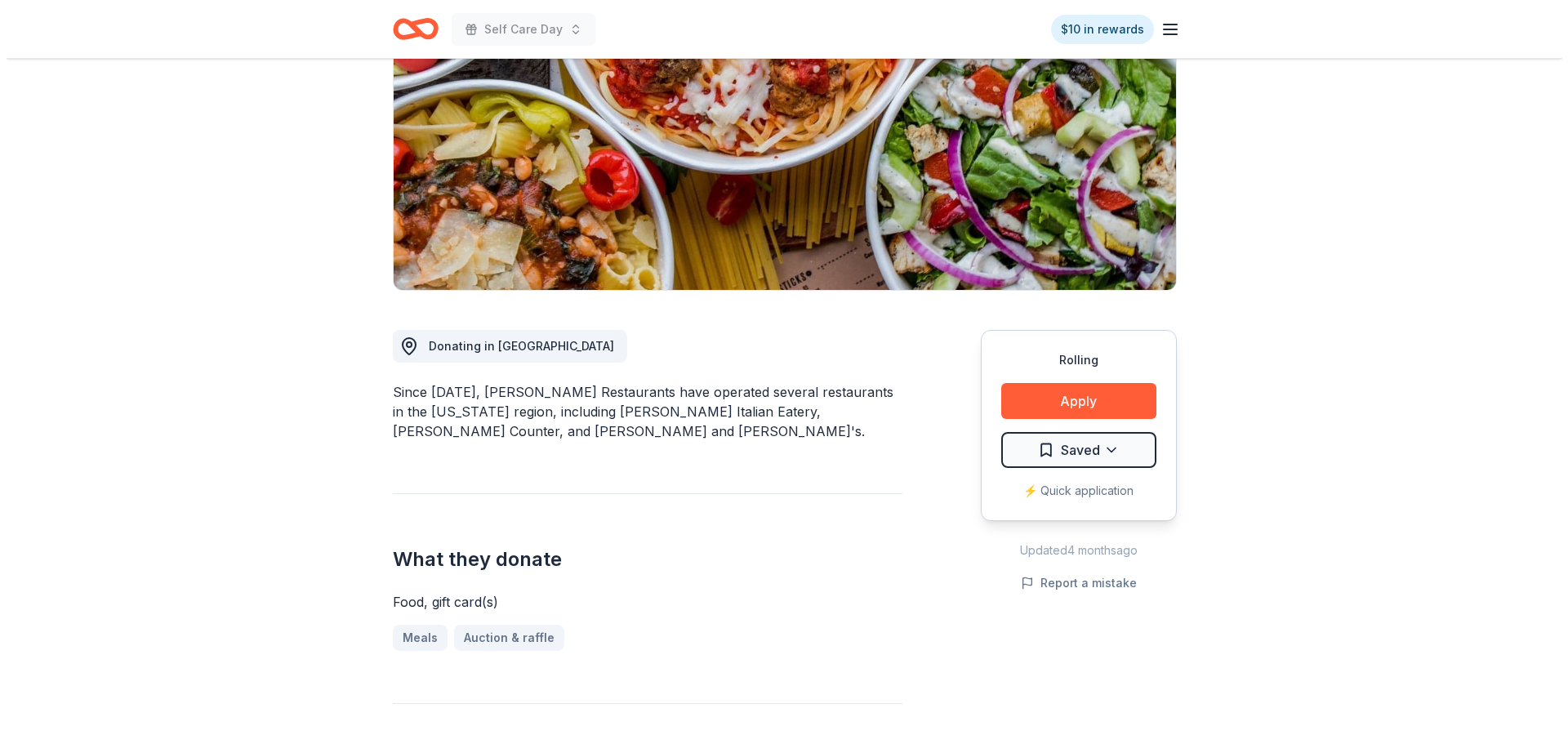
scroll to position [409, 0]
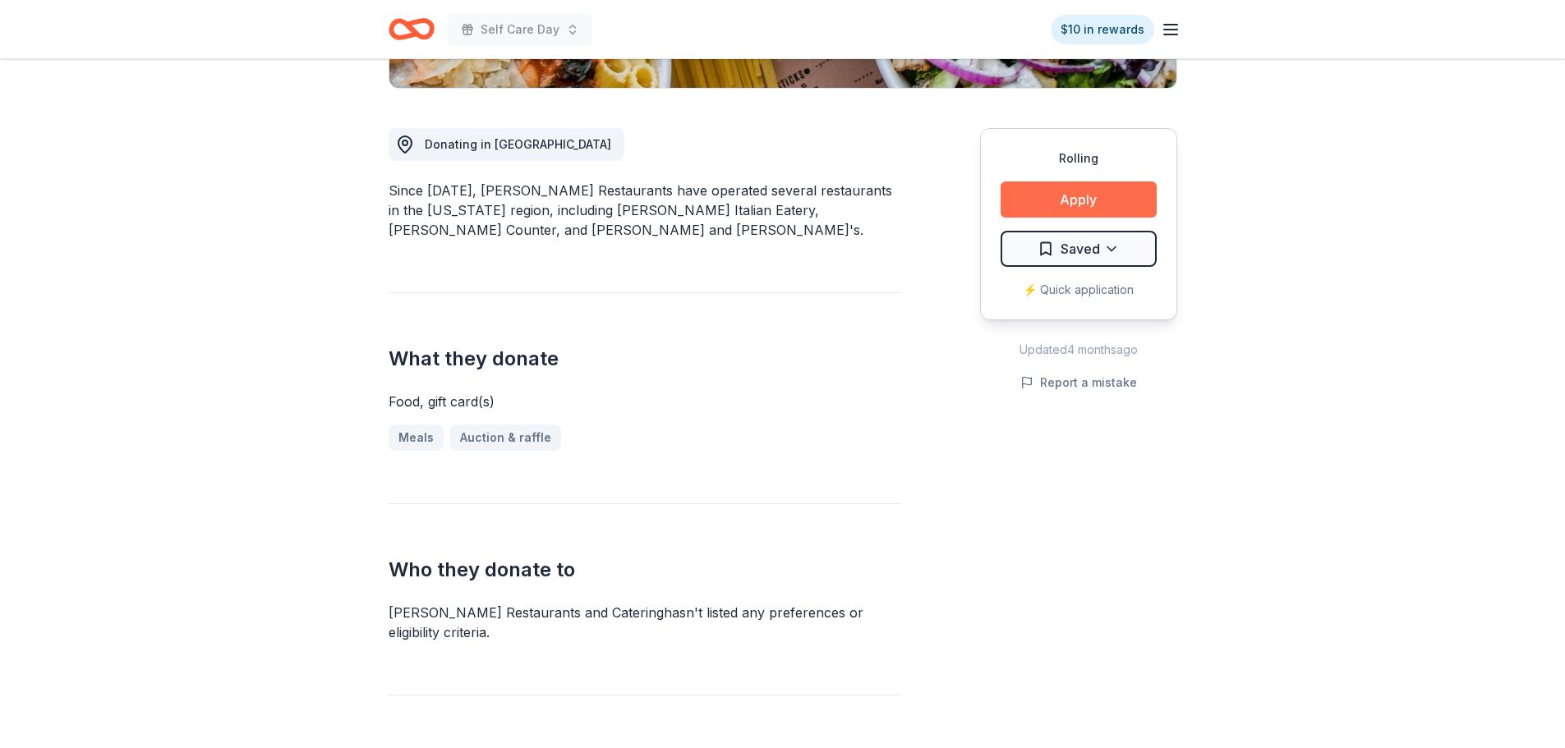
click at [1033, 203] on button "Apply" at bounding box center [1078, 200] width 156 height 36
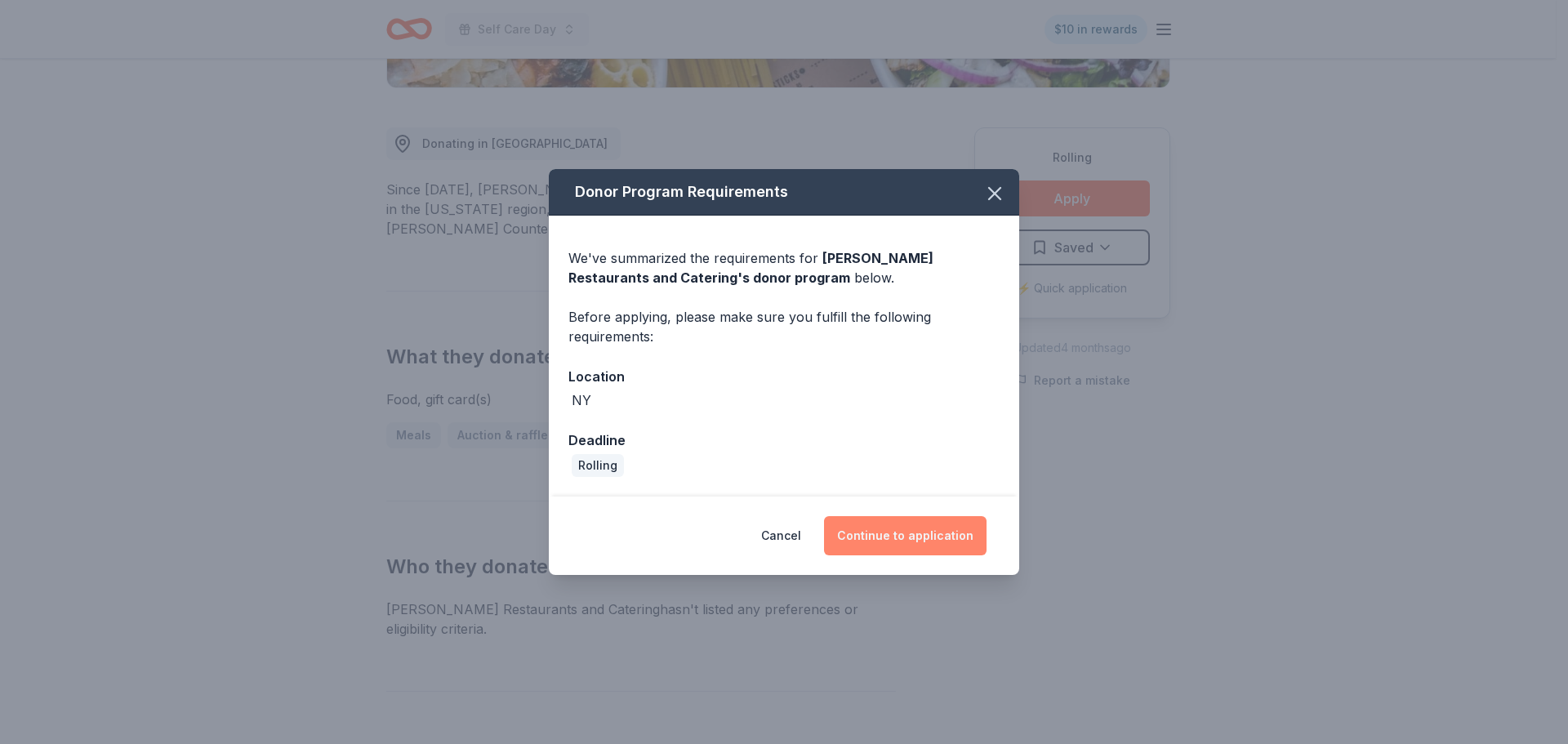
click at [903, 530] on button "Continue to application" at bounding box center [905, 535] width 162 height 39
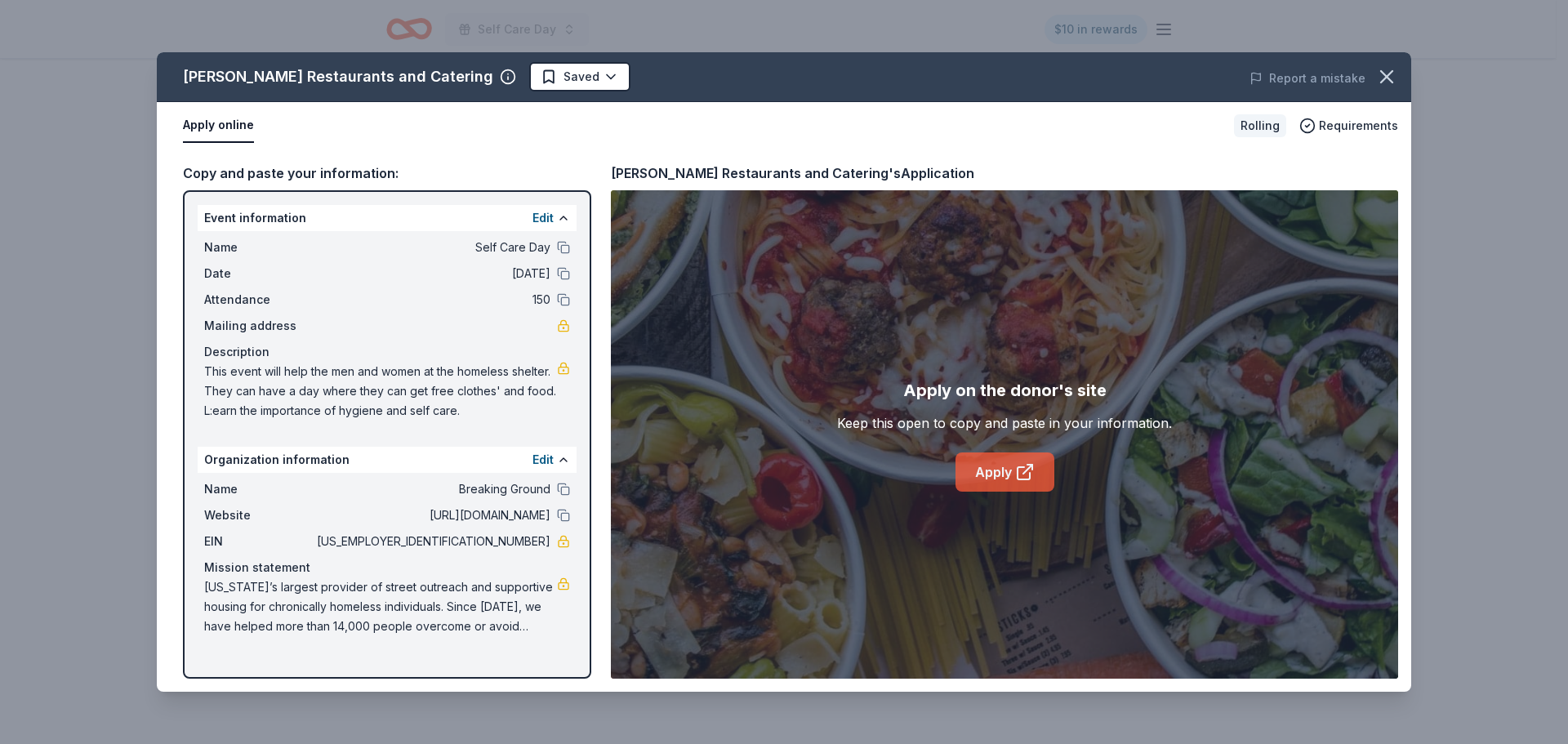
click at [981, 470] on link "Apply" at bounding box center [1004, 471] width 98 height 39
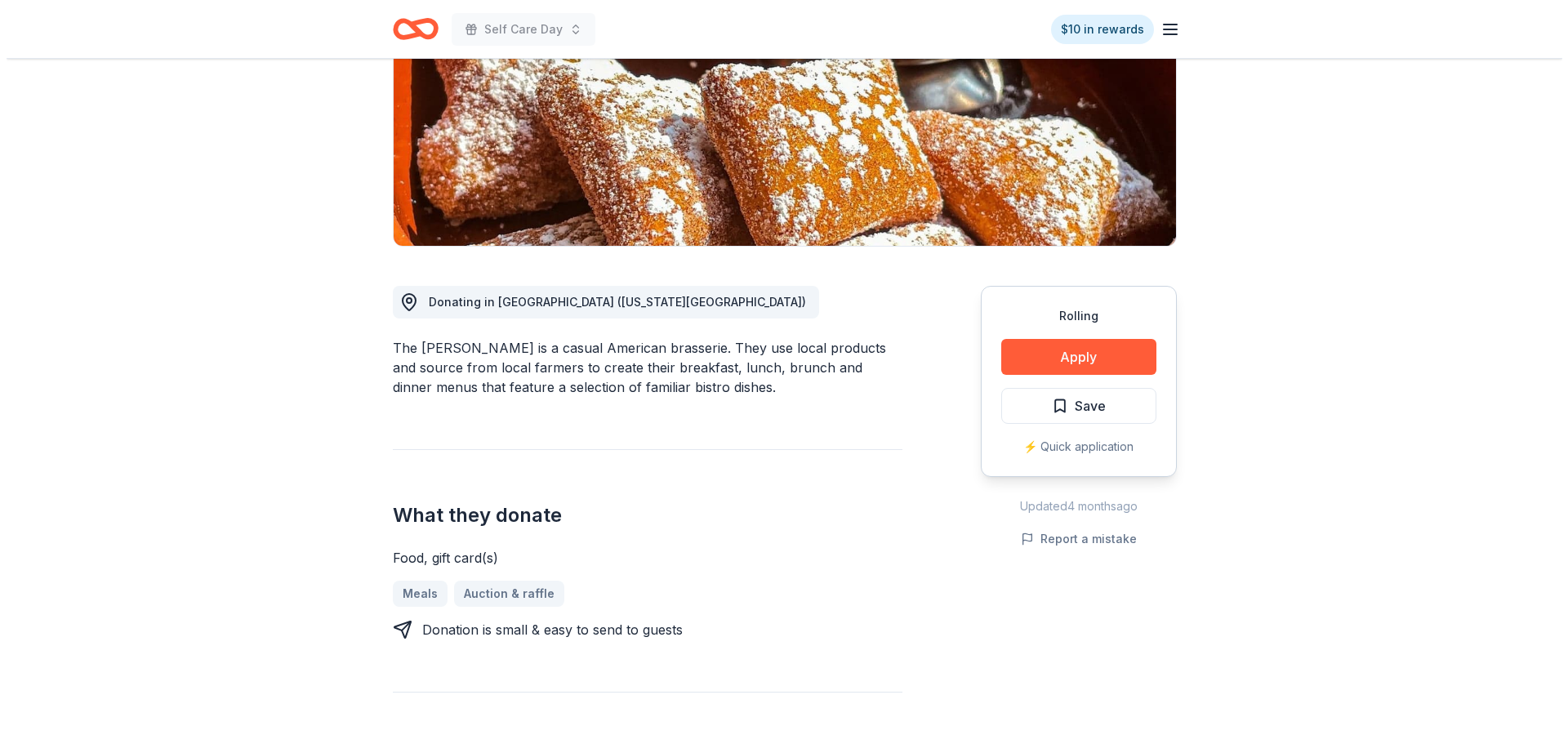
scroll to position [176, 0]
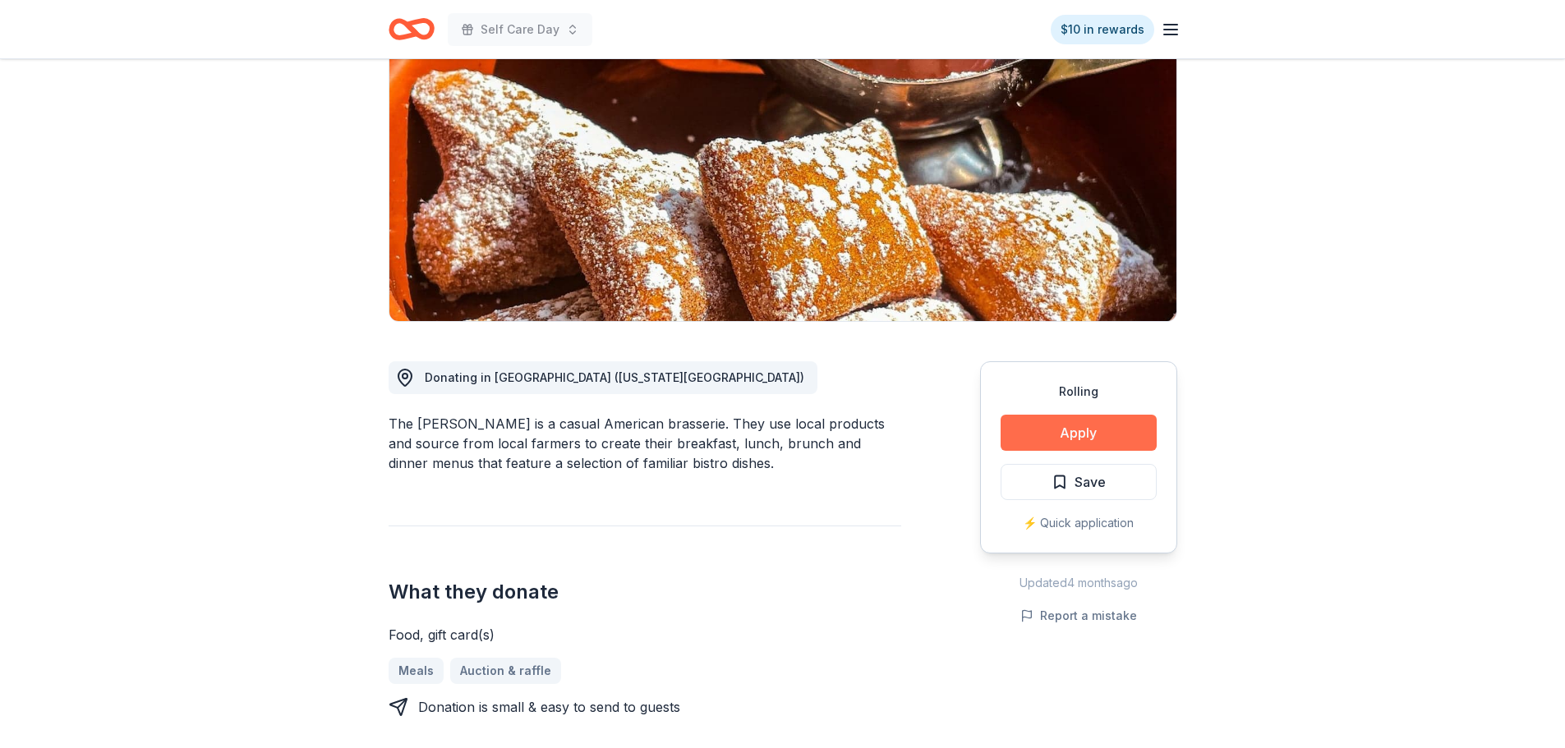
click at [1090, 428] on button "Apply" at bounding box center [1078, 433] width 156 height 36
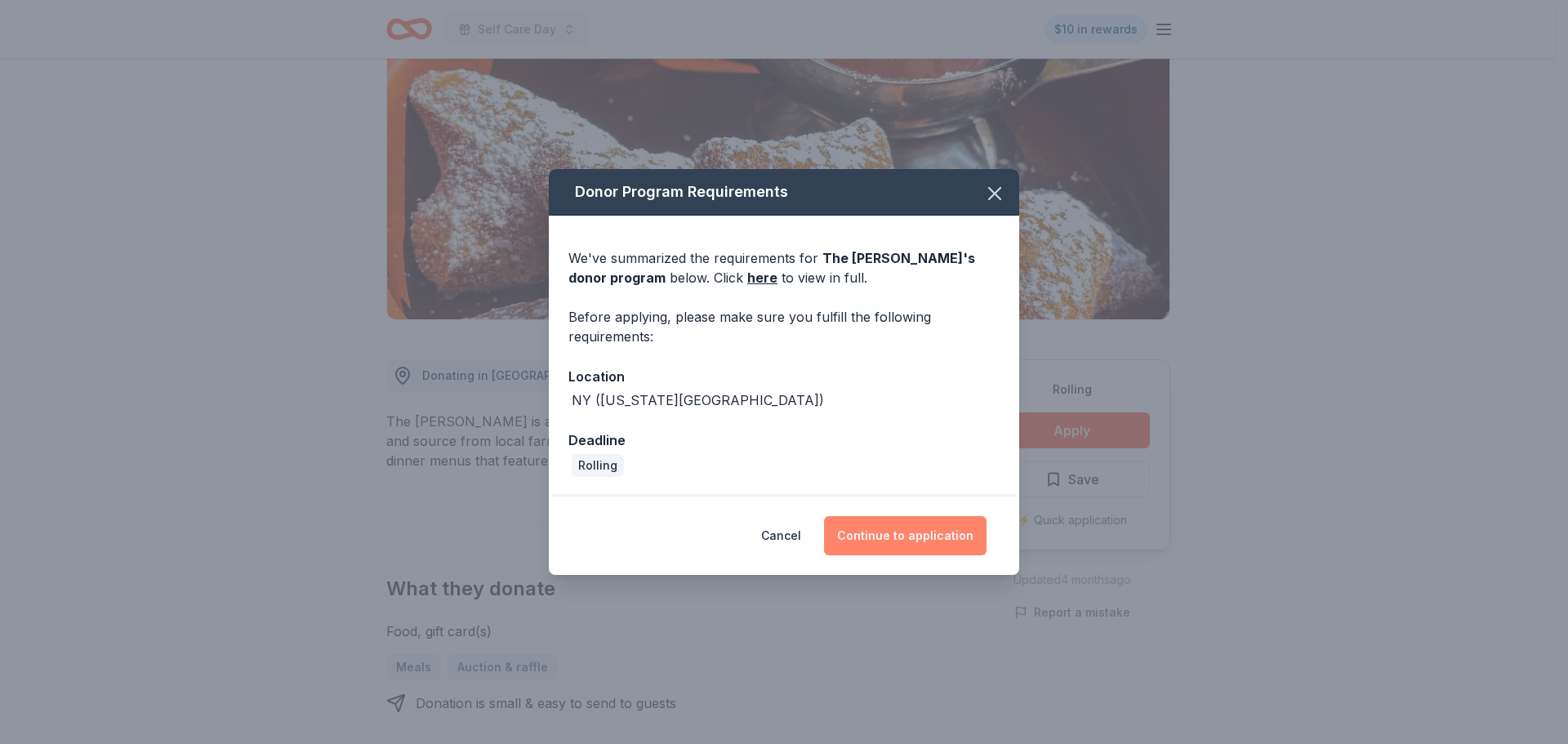
click at [952, 528] on button "Continue to application" at bounding box center [905, 535] width 162 height 39
